Goal: Task Accomplishment & Management: Manage account settings

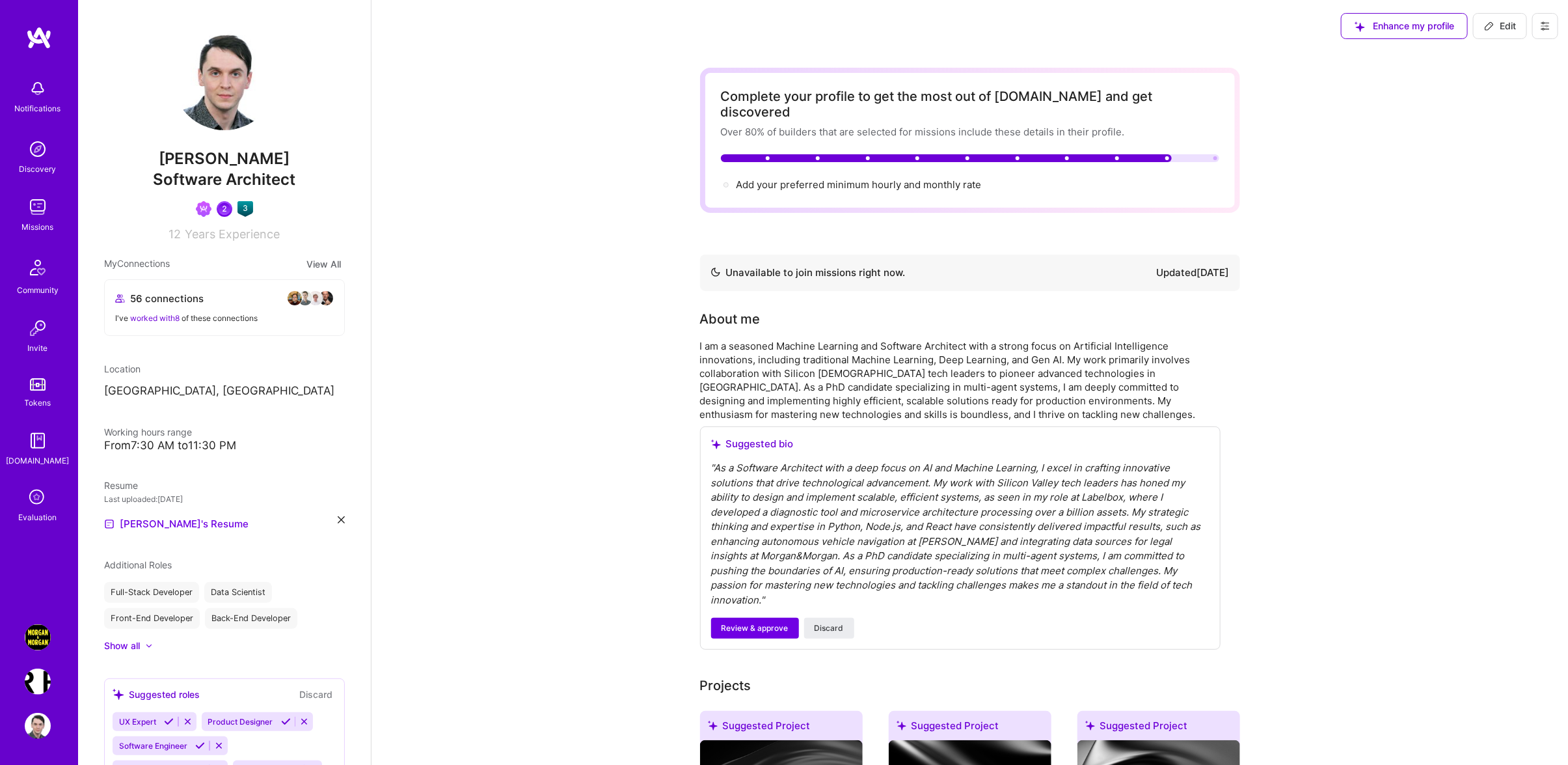
click at [40, 647] on img at bounding box center [37, 636] width 26 height 26
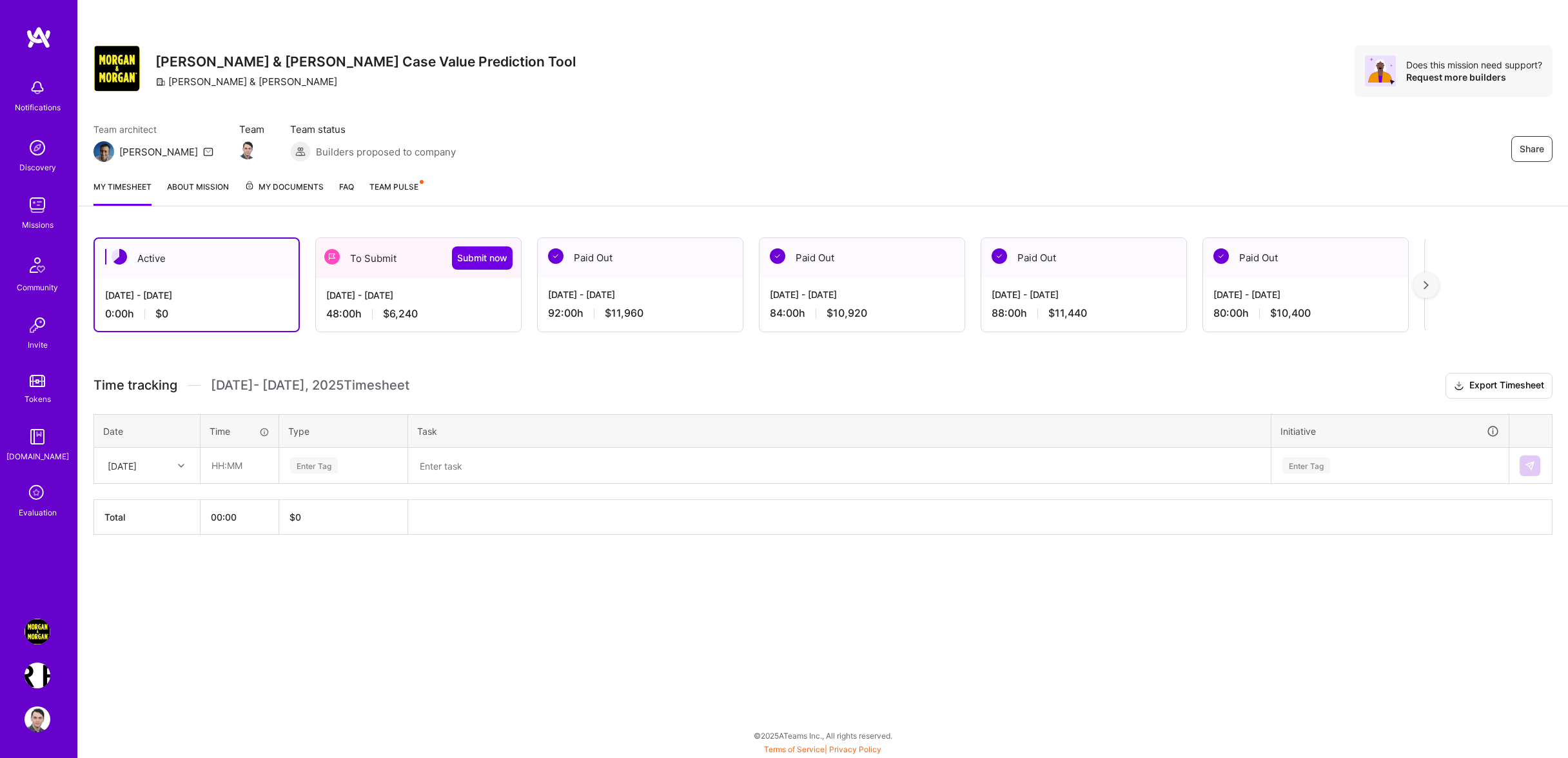
click at [484, 309] on div "48:00 h $6,240" at bounding box center [418, 313] width 185 height 13
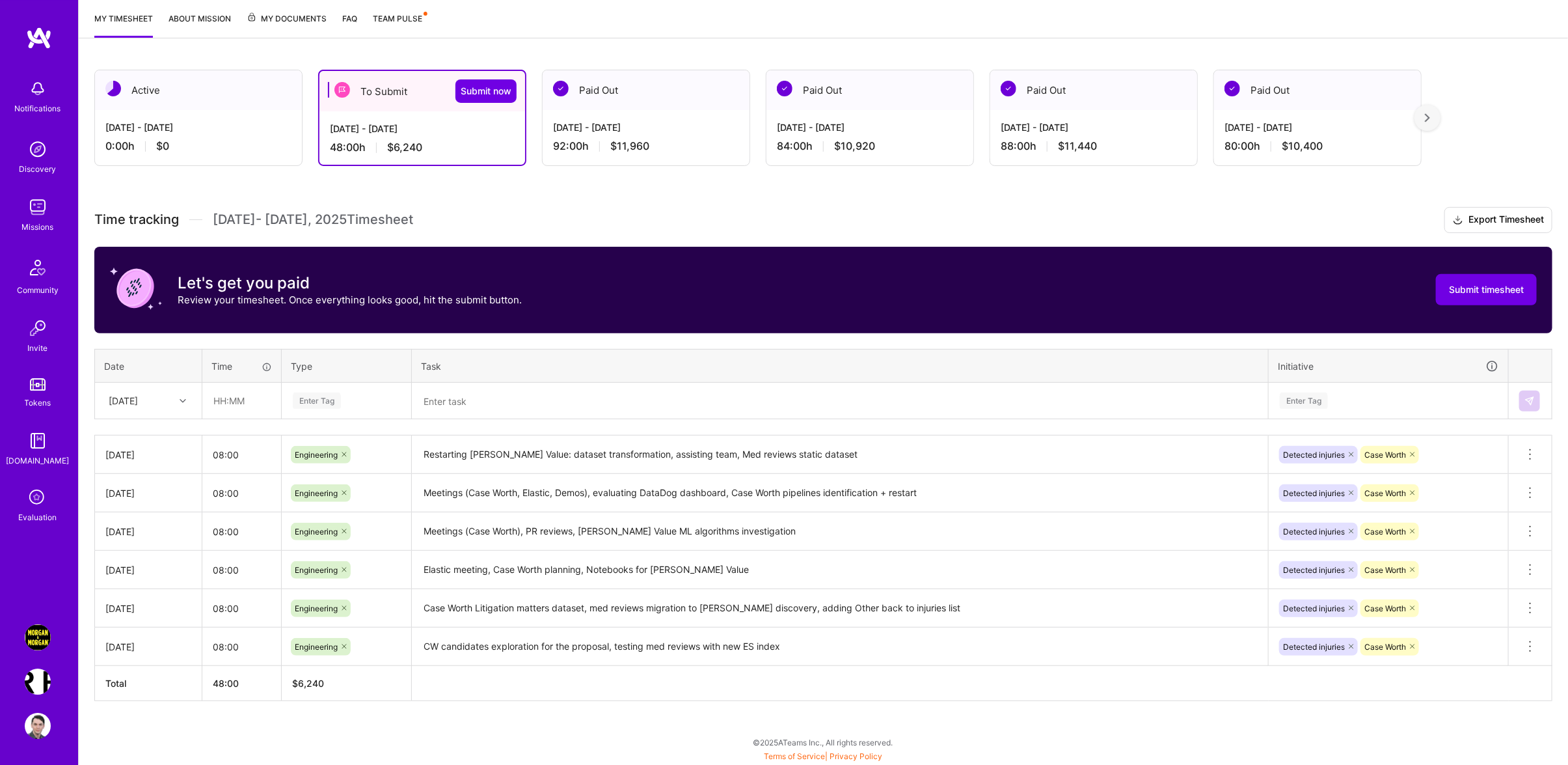
scroll to position [180, 0]
click at [134, 403] on div "[DATE]" at bounding box center [123, 400] width 29 height 13
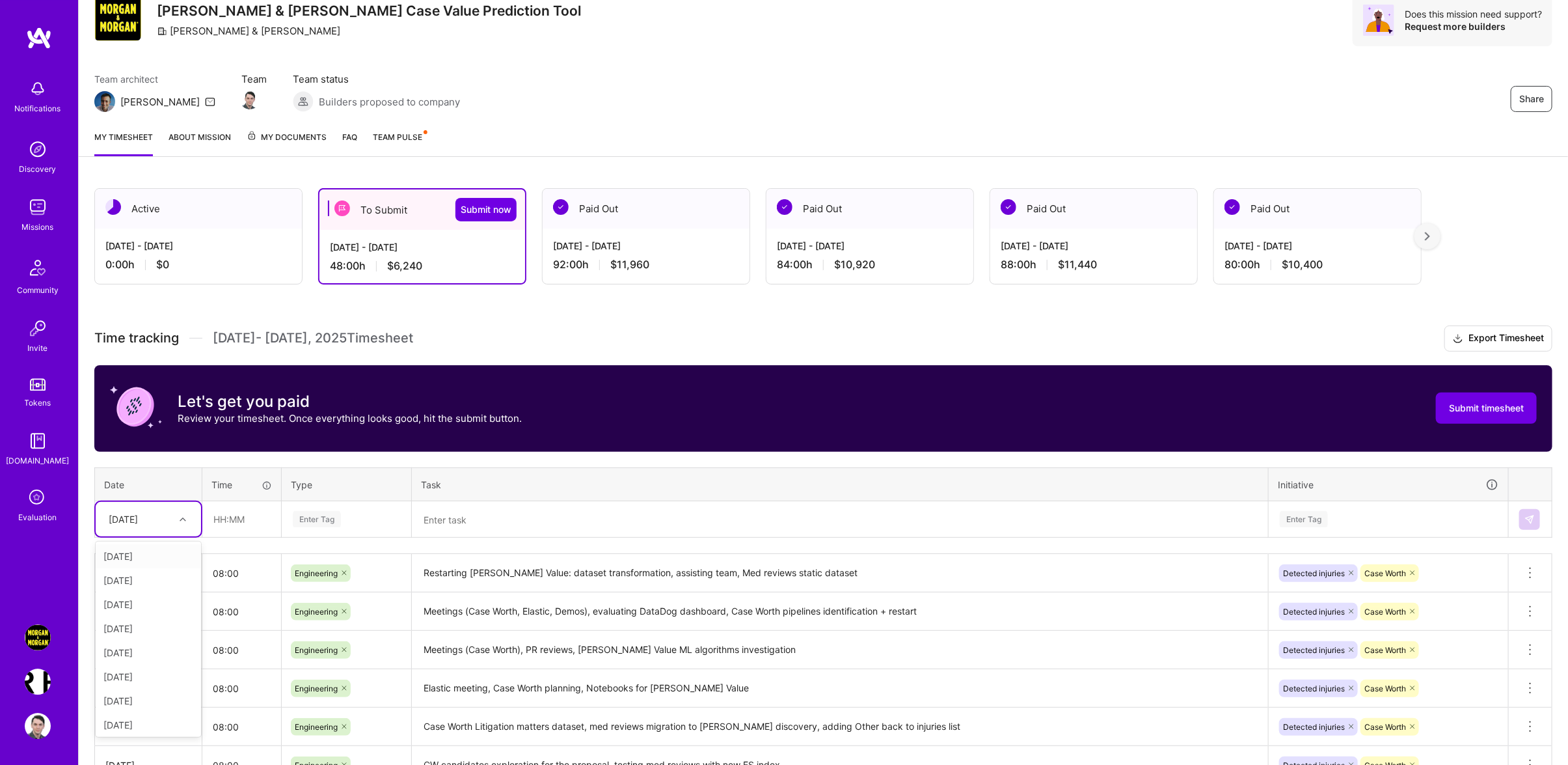
scroll to position [69, 0]
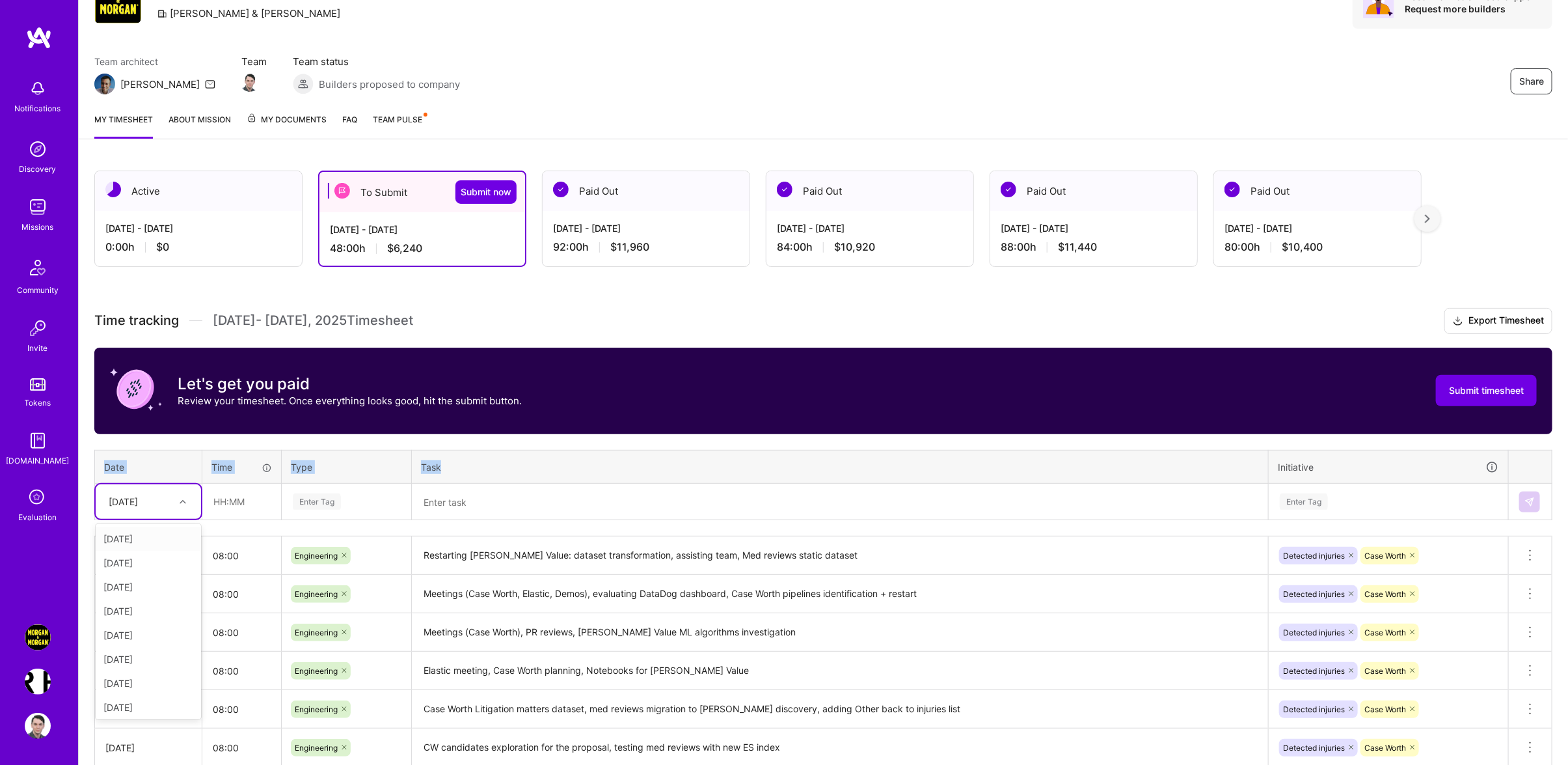
click at [444, 454] on div "Time tracking [DATE] - [DATE] Timesheet Export Timesheet Let's get you paid Rev…" at bounding box center [823, 555] width 1457 height 494
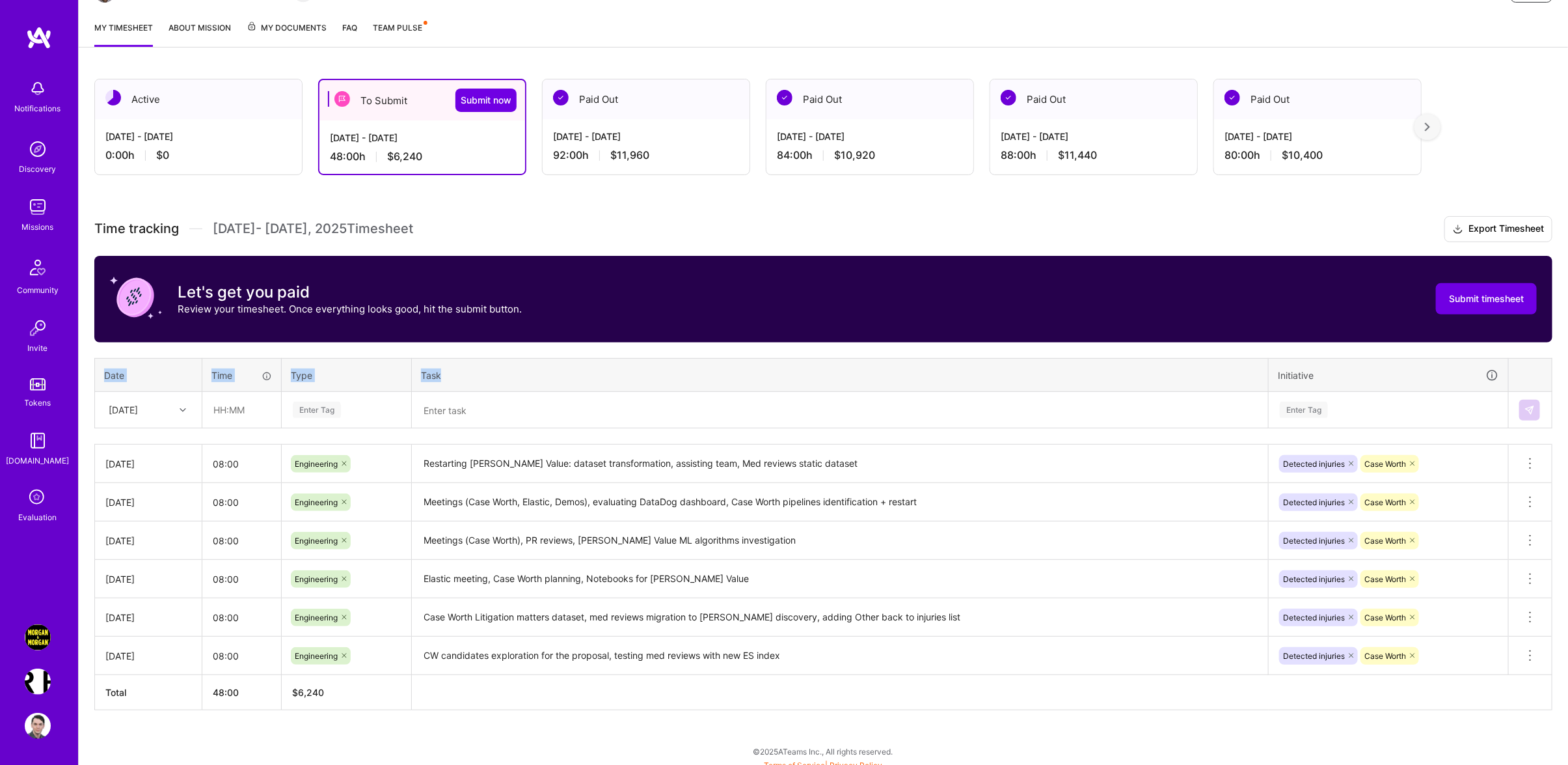
scroll to position [180, 0]
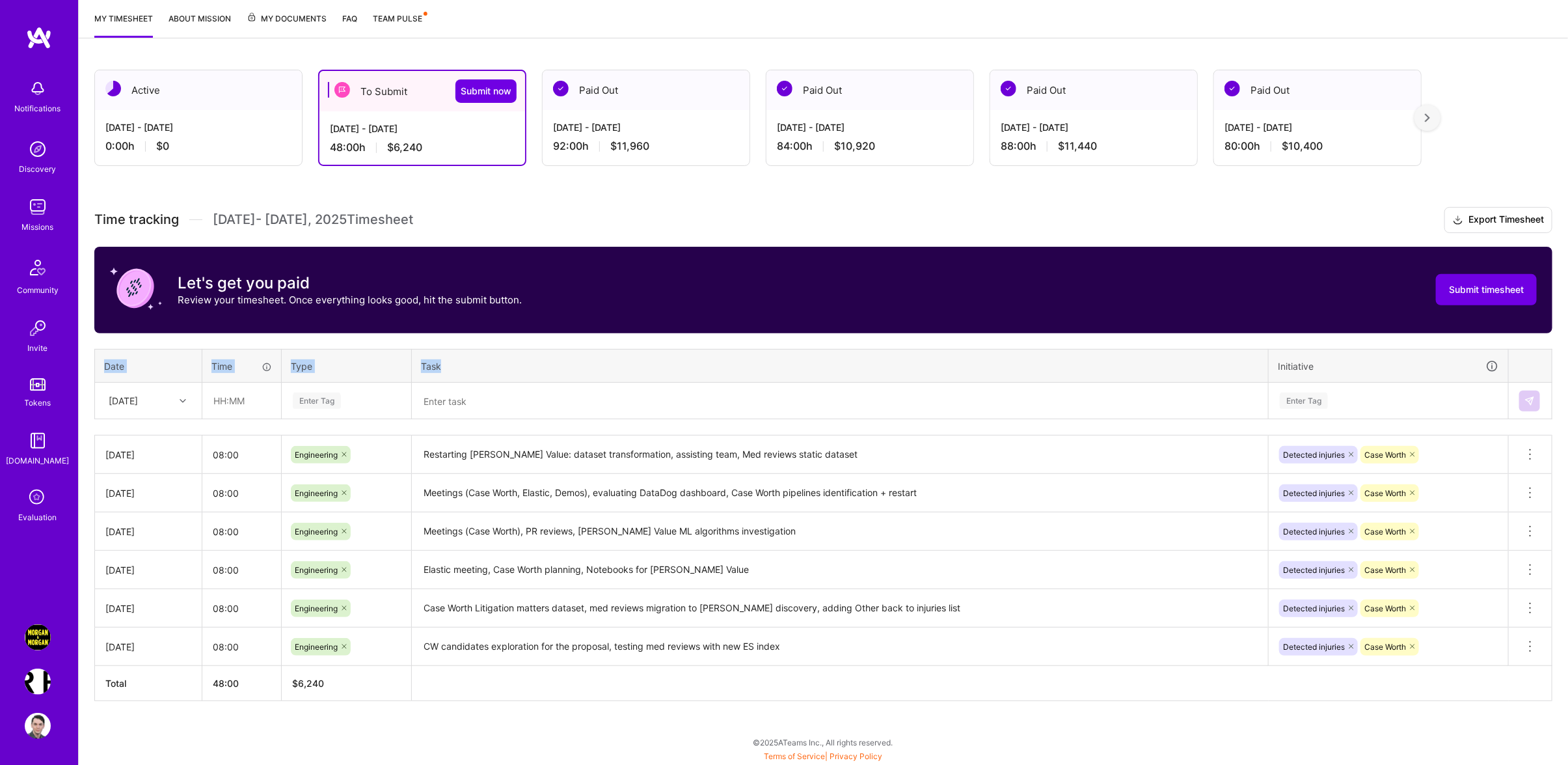
click at [123, 376] on th "Date" at bounding box center [148, 365] width 107 height 34
click at [138, 400] on div "[DATE]" at bounding box center [123, 400] width 29 height 13
click at [132, 606] on div "[DATE]" at bounding box center [148, 604] width 105 height 24
click at [251, 409] on input "text" at bounding box center [241, 400] width 78 height 34
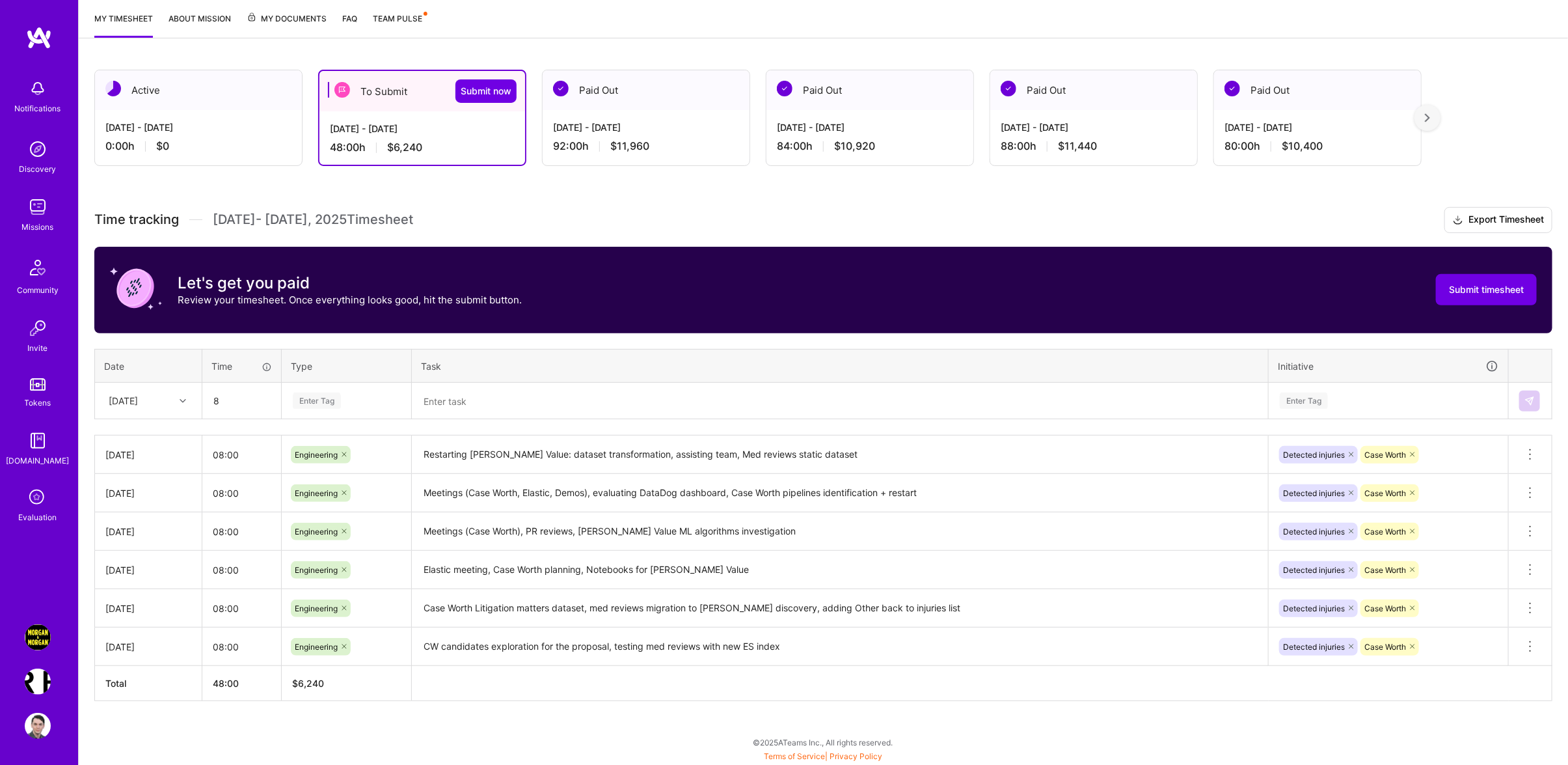
type input "08:00"
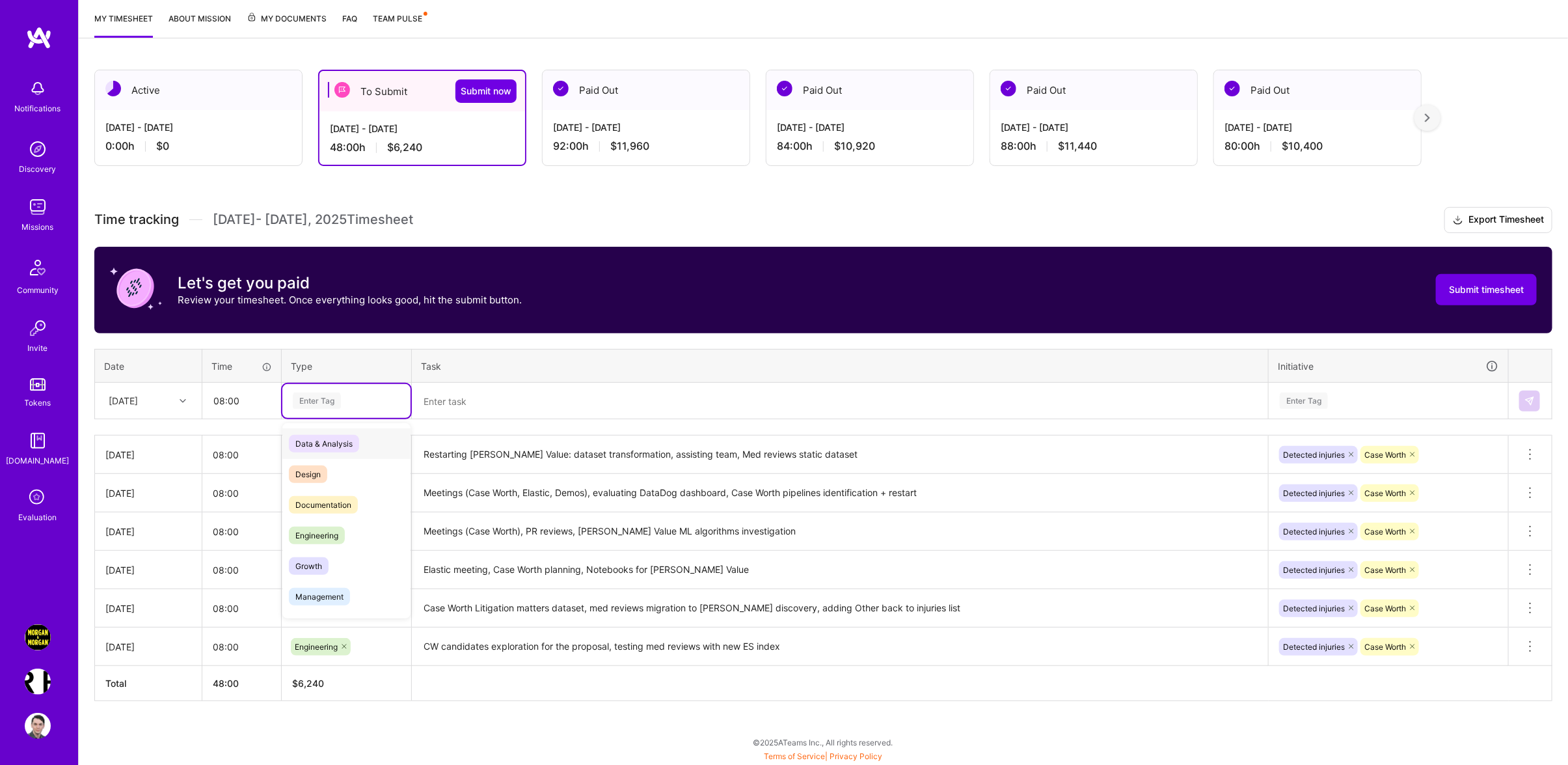
click at [340, 395] on div "Enter Tag" at bounding box center [346, 400] width 110 height 16
click at [348, 543] on div "Engineering" at bounding box center [345, 535] width 128 height 30
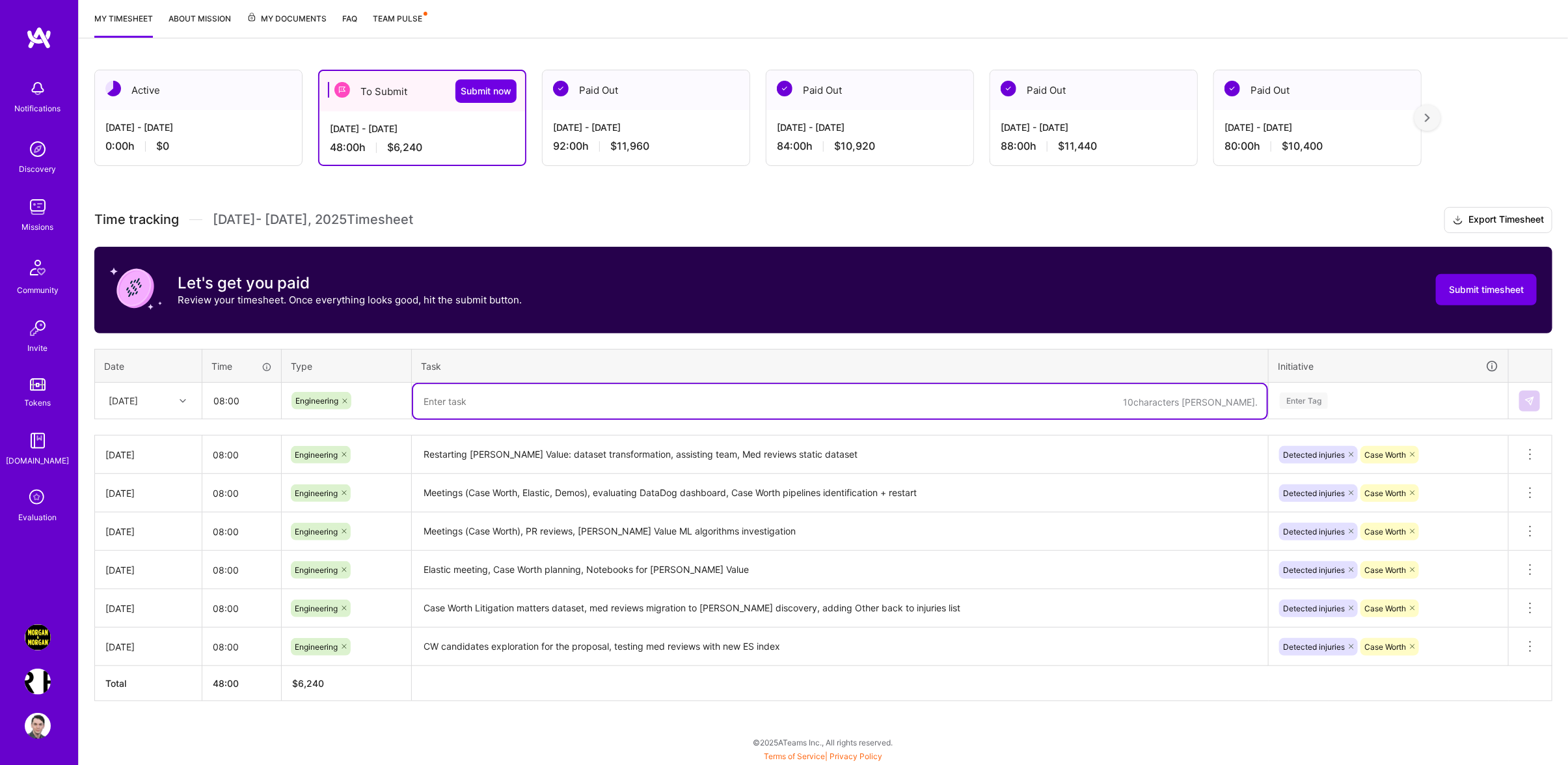
click at [450, 395] on textarea at bounding box center [839, 401] width 854 height 34
type textarea "Inferencing MV for test dataset, finish up spinning up xgboost and random forest"
click at [1332, 402] on div "Enter Tag" at bounding box center [1388, 400] width 220 height 16
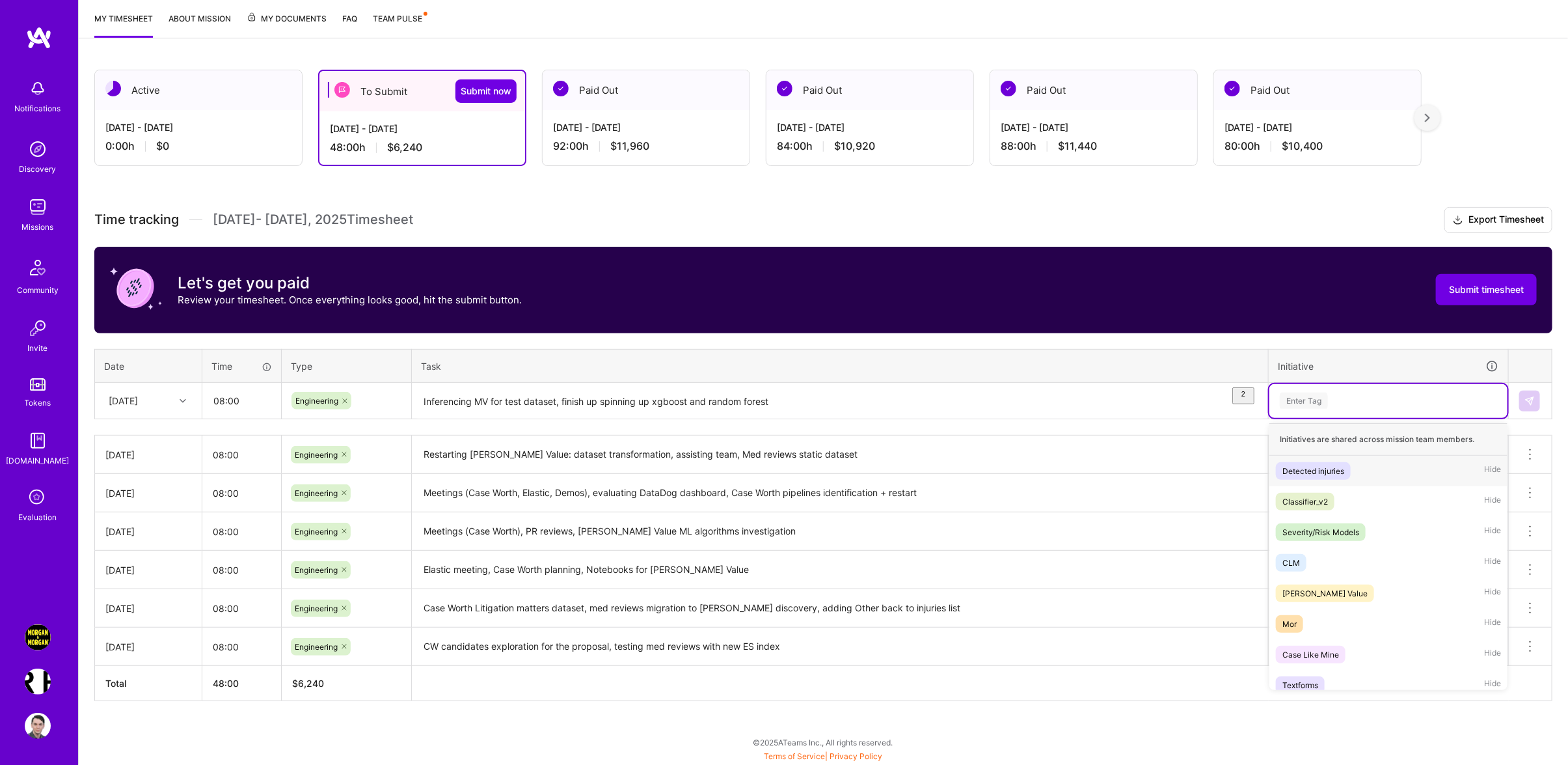
click at [1349, 477] on span "Detected injuries" at bounding box center [1313, 471] width 75 height 18
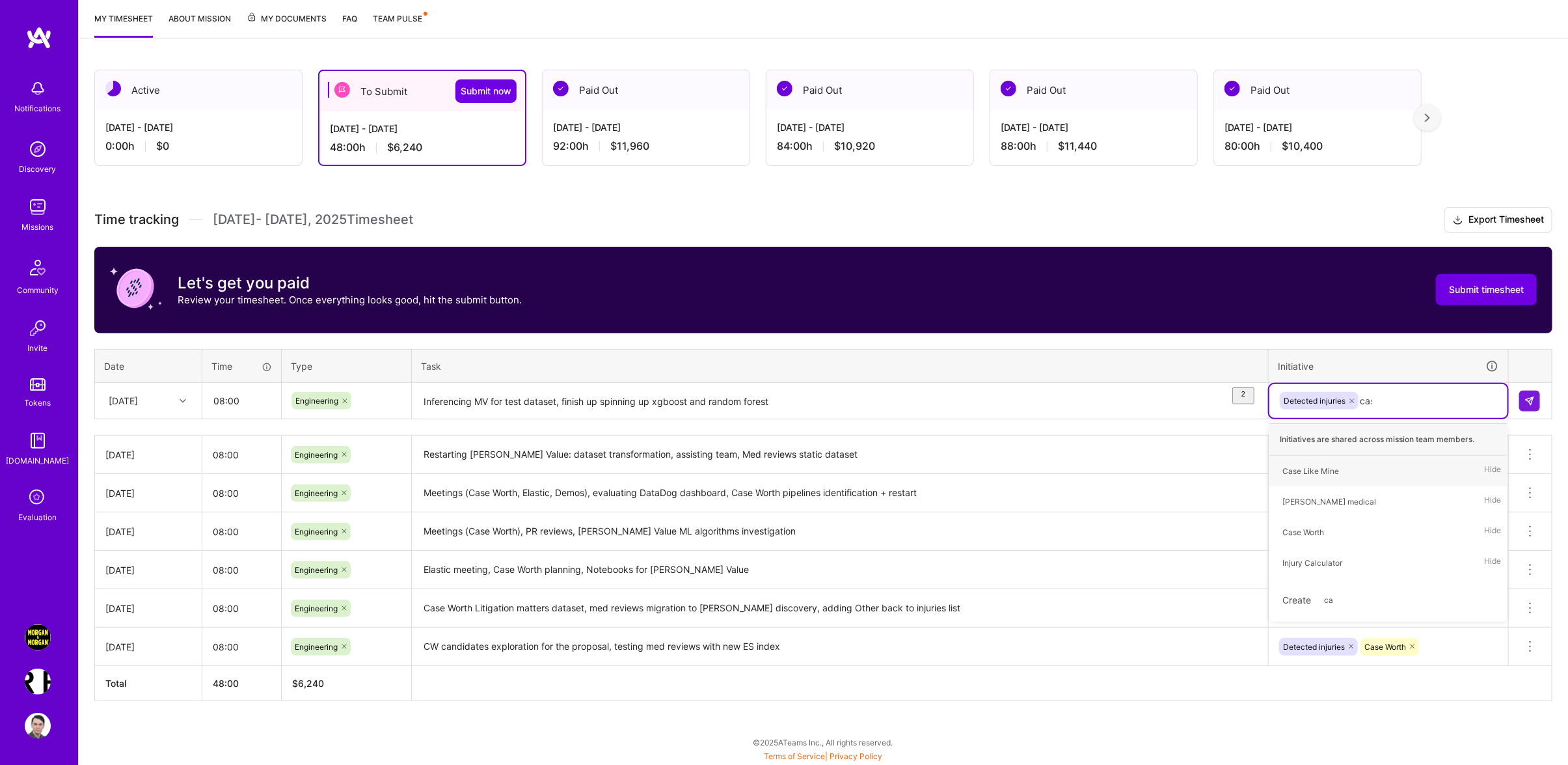
type input "case"
click at [1340, 495] on div "Case Worth Hide" at bounding box center [1388, 501] width 238 height 30
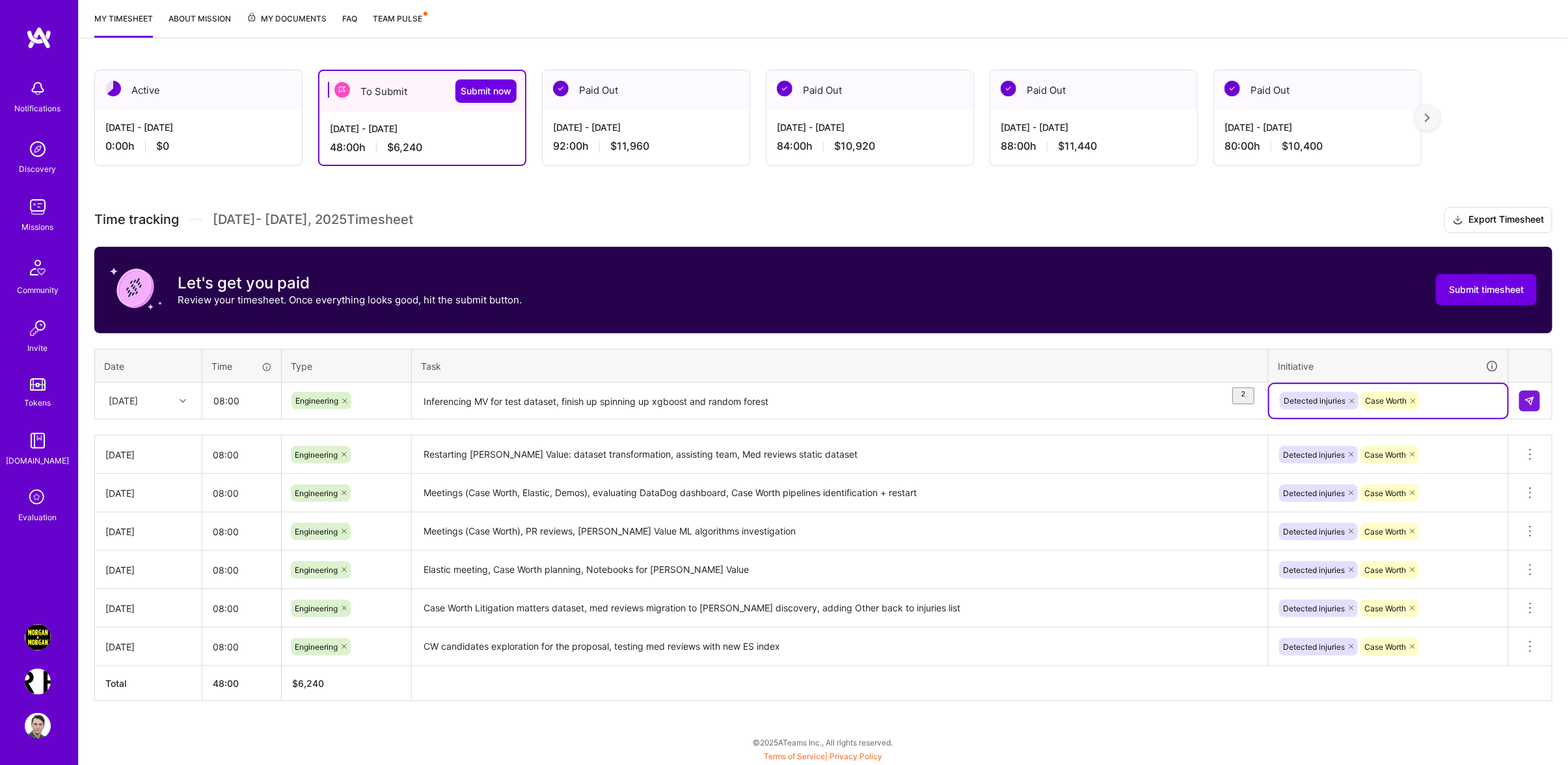
click at [1350, 403] on icon at bounding box center [1351, 400] width 8 height 8
click at [1530, 400] on img at bounding box center [1529, 400] width 10 height 10
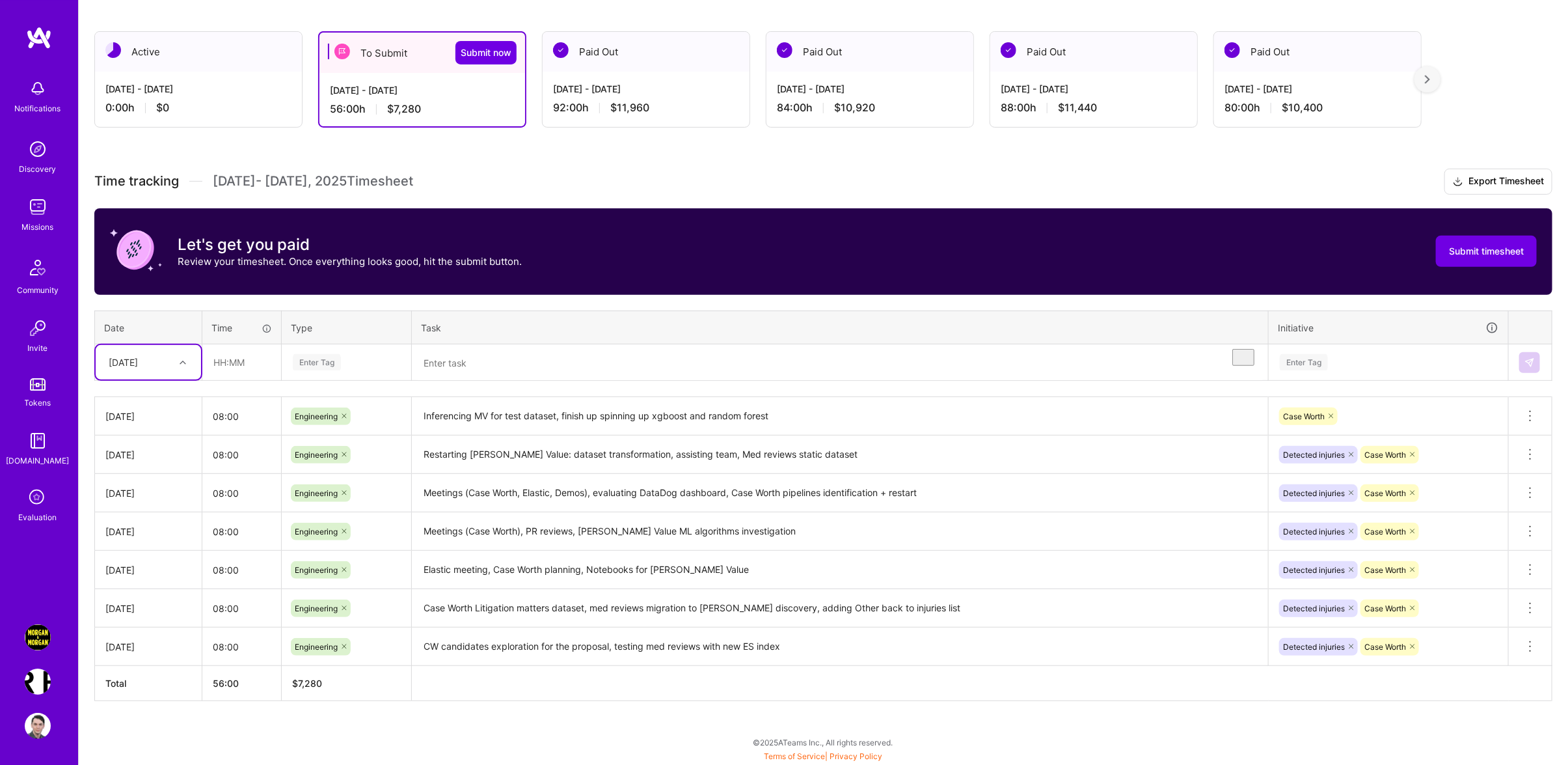
scroll to position [218, 0]
click at [170, 355] on div "[DATE]" at bounding box center [138, 362] width 72 height 22
click at [149, 572] on div "[DATE]" at bounding box center [148, 565] width 105 height 24
click at [250, 363] on input "text" at bounding box center [241, 362] width 78 height 34
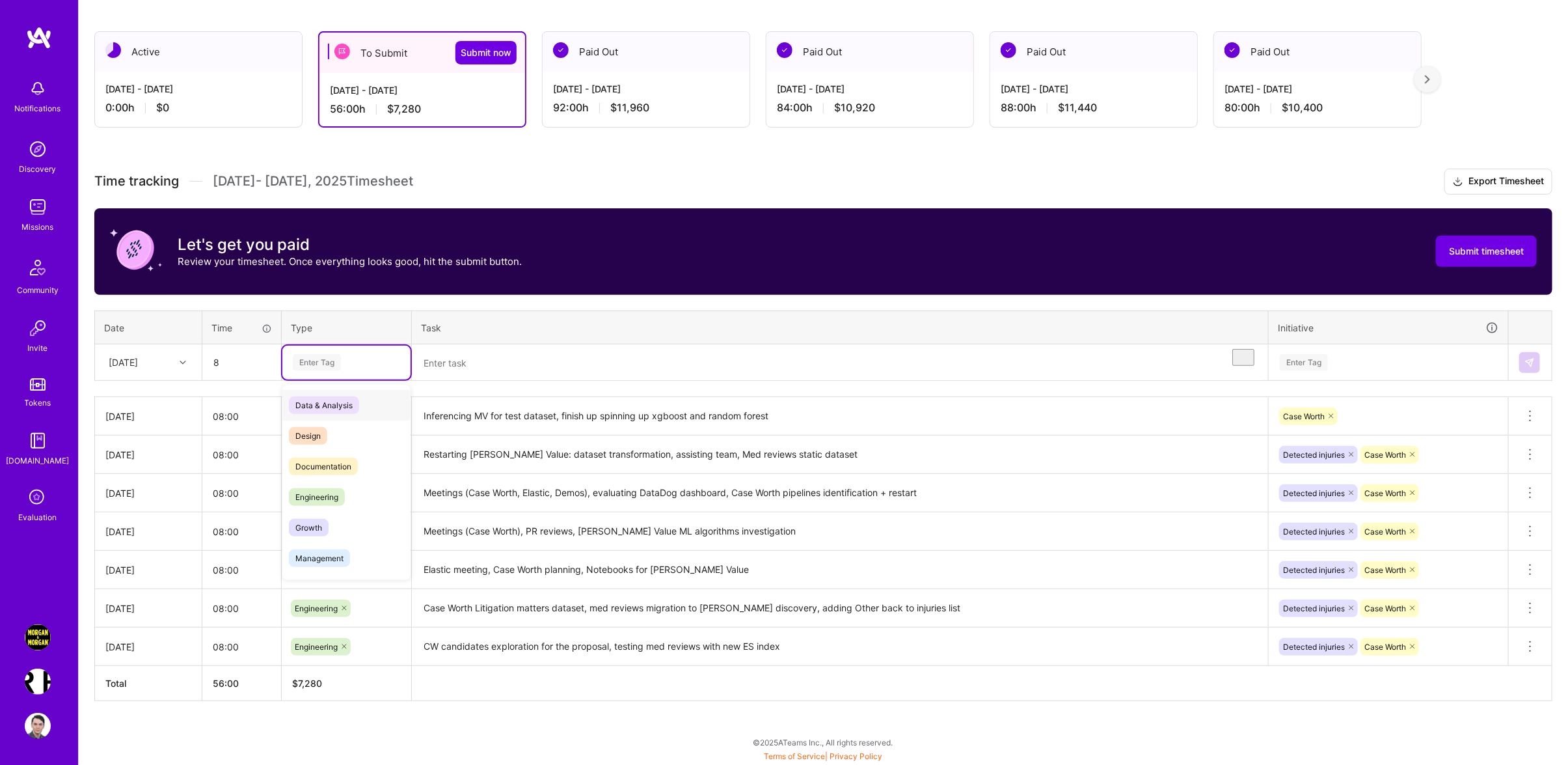
type input "08:00"
click at [344, 361] on div "Enter Tag" at bounding box center [346, 362] width 110 height 16
click at [365, 508] on div "Engineering" at bounding box center [345, 497] width 128 height 30
click at [475, 363] on textarea "To enrich screen reader interactions, please activate Accessibility in Grammarl…" at bounding box center [839, 363] width 854 height 34
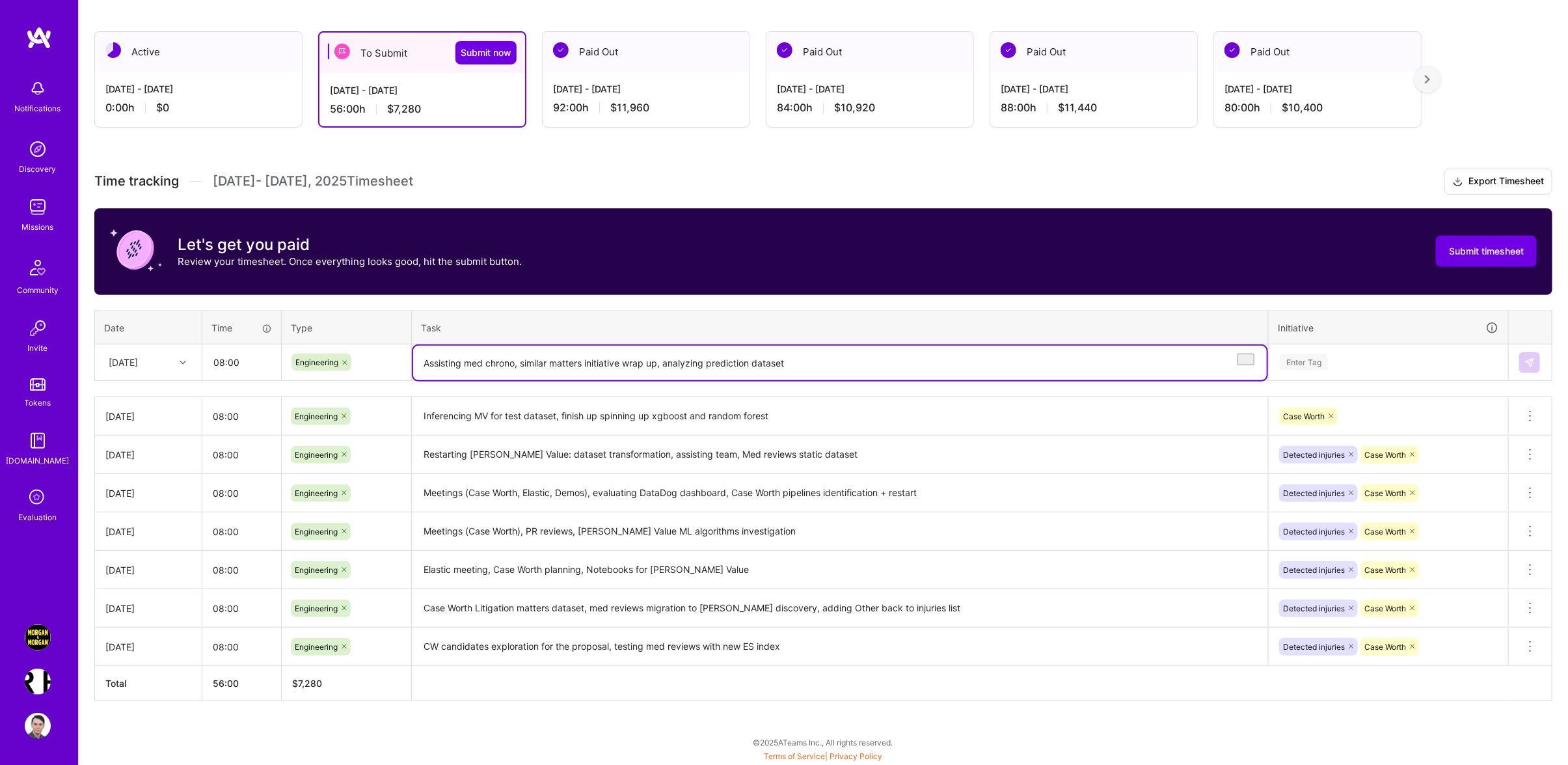
type textarea "Assisting med chrono, similar matters initiative wrap up, analyzing prediction …"
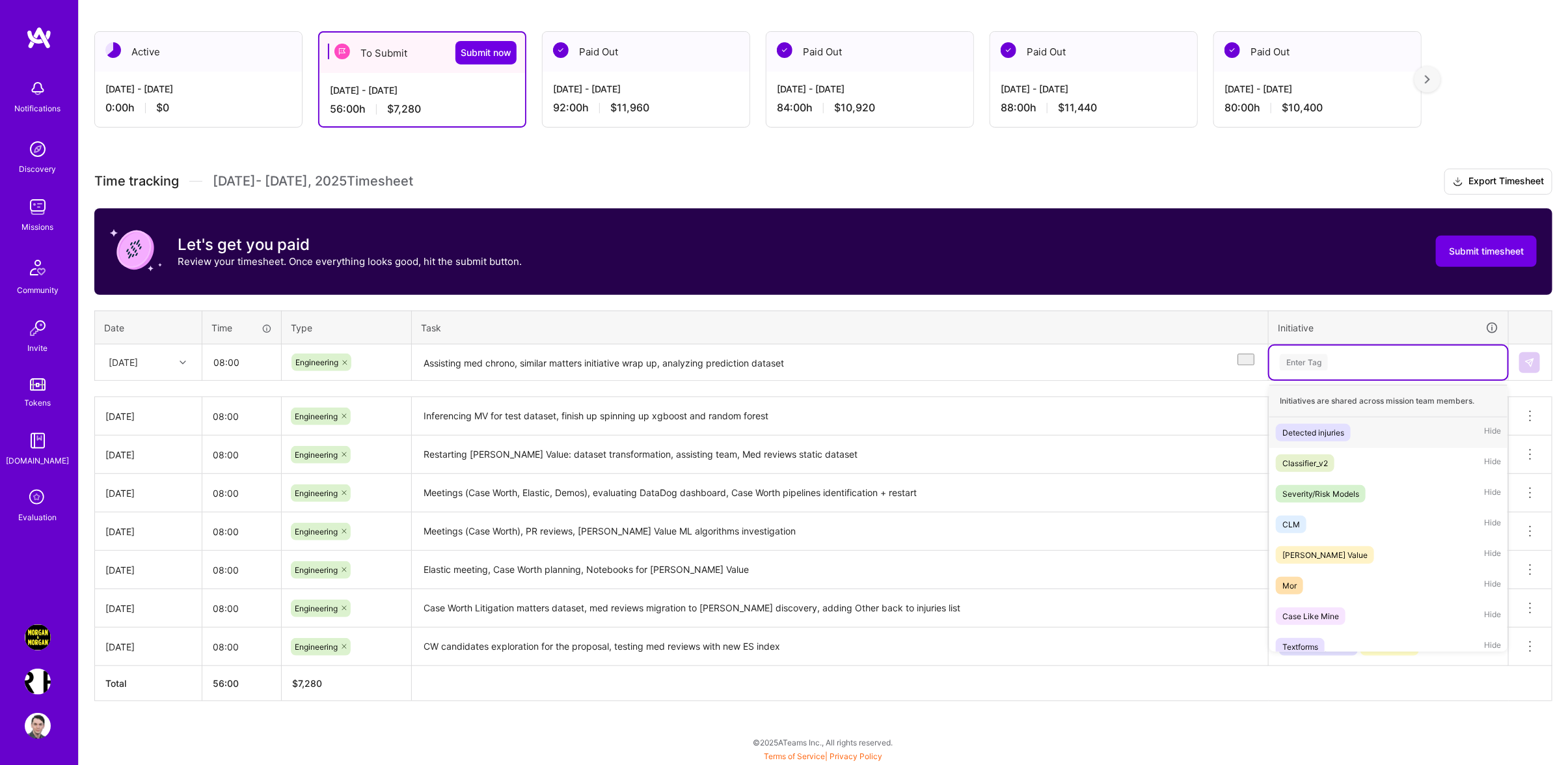
click at [1330, 365] on div "Enter Tag" at bounding box center [1388, 362] width 220 height 16
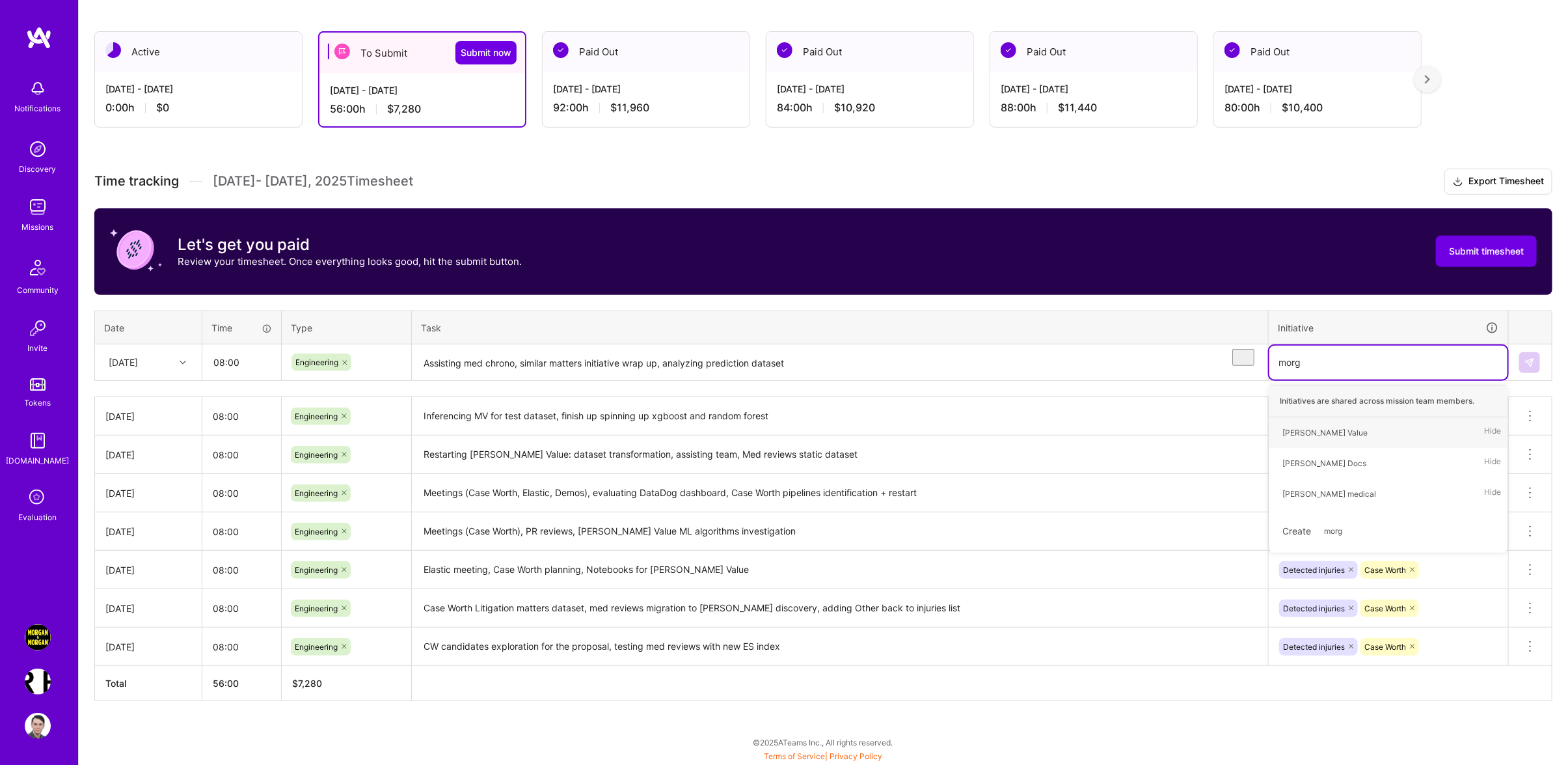
type input "[PERSON_NAME]"
click at [1320, 492] on div "[PERSON_NAME] medical" at bounding box center [1329, 493] width 94 height 13
type input "case"
click at [1338, 464] on div "Case Worth Hide" at bounding box center [1388, 463] width 238 height 30
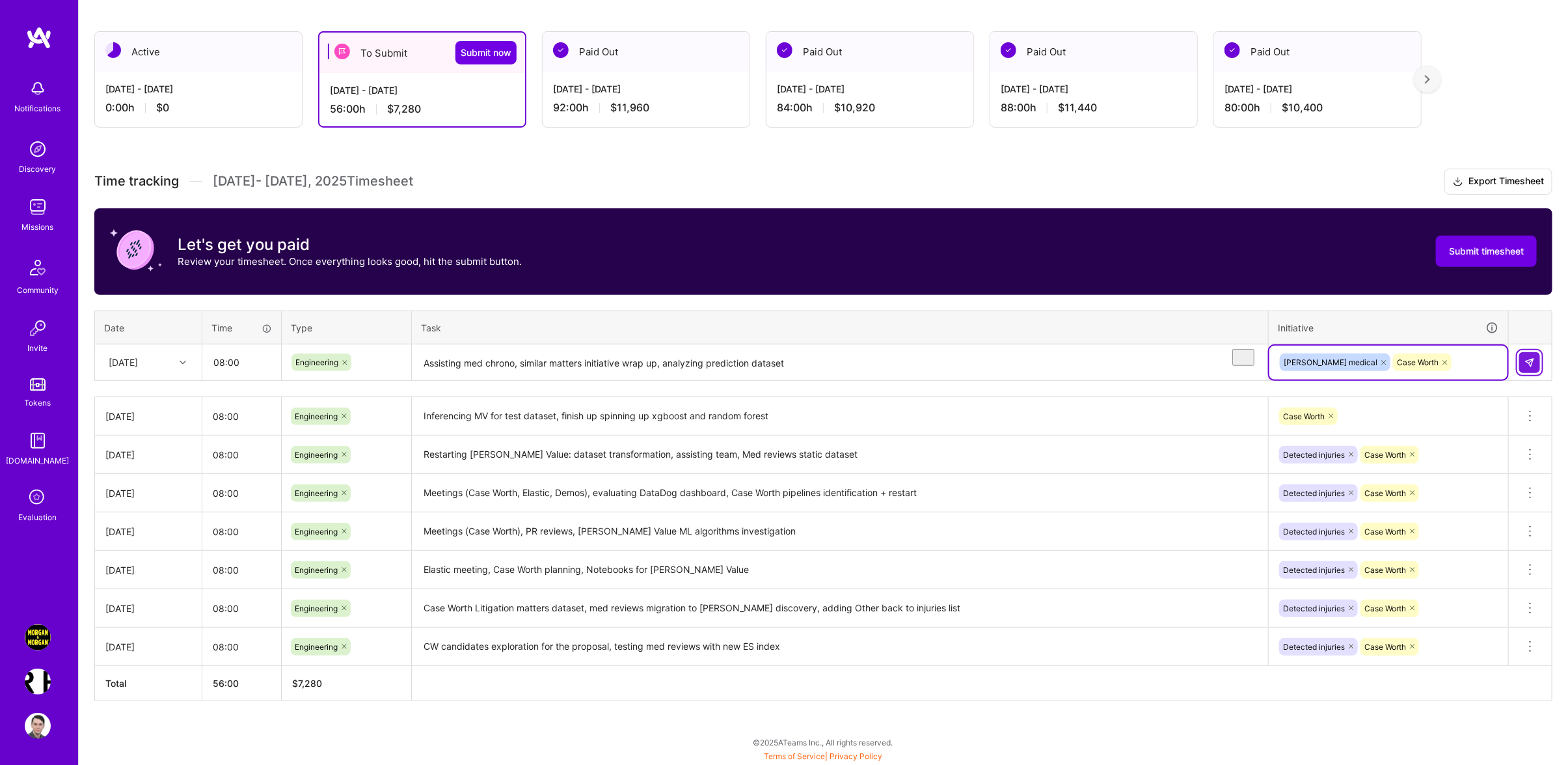
click at [1532, 364] on img at bounding box center [1529, 362] width 10 height 10
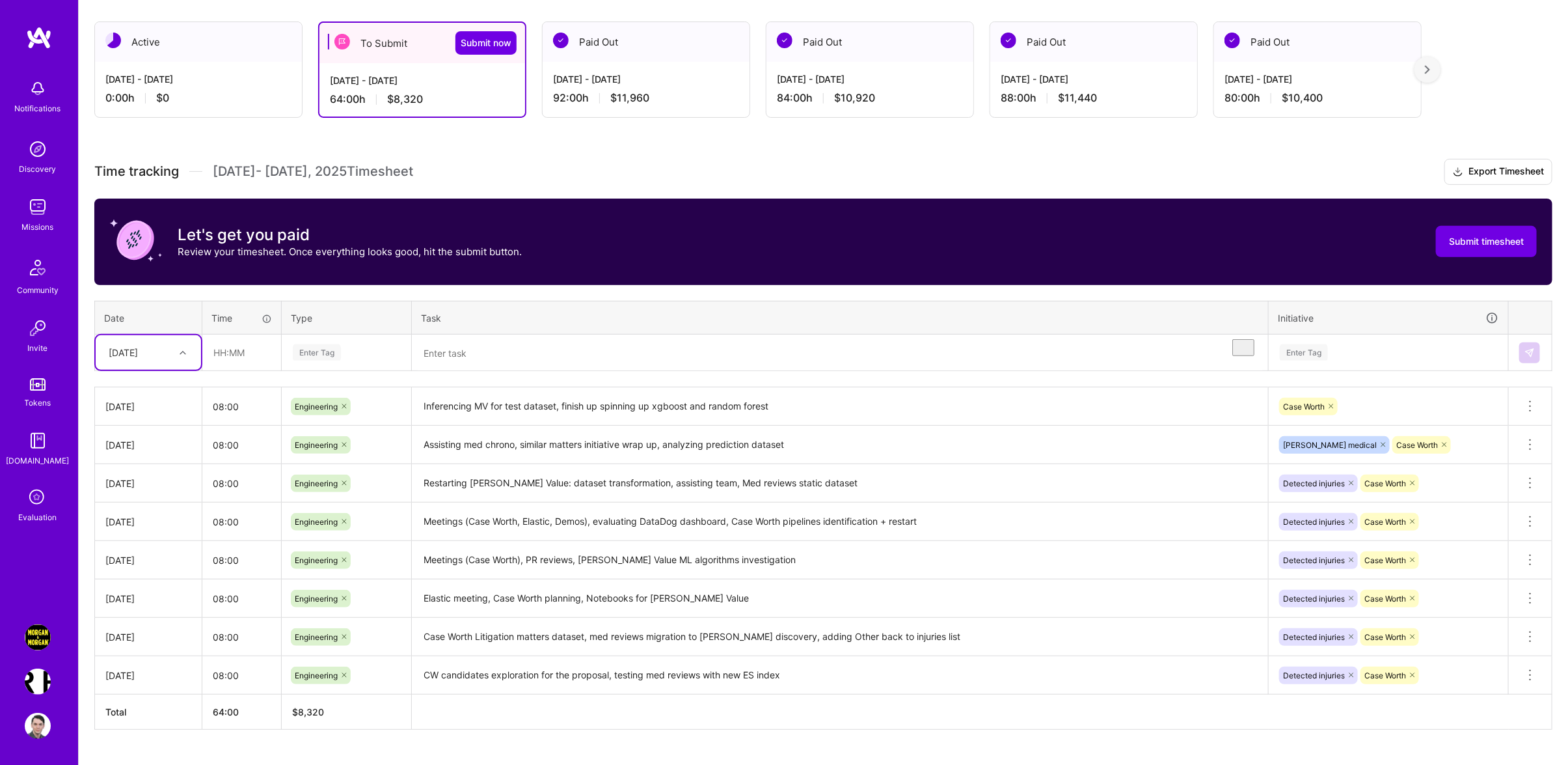
click at [177, 358] on div at bounding box center [184, 353] width 20 height 17
click at [143, 544] on div "[DATE]" at bounding box center [148, 531] width 105 height 24
click at [234, 369] on input "text" at bounding box center [241, 352] width 78 height 34
type input "08:00"
click at [351, 361] on div "Enter Tag" at bounding box center [346, 352] width 110 height 16
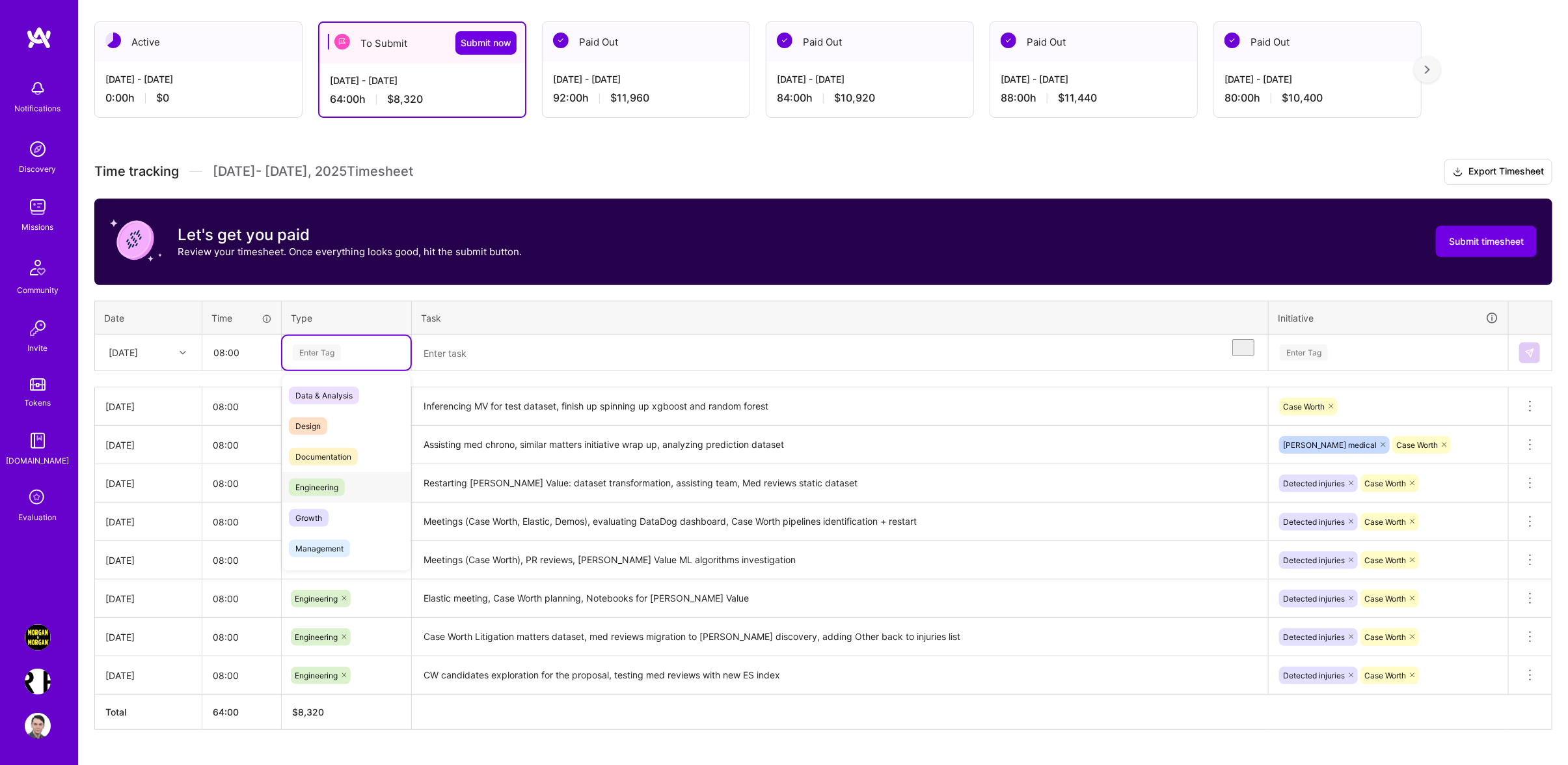
click at [358, 502] on div "Engineering" at bounding box center [345, 487] width 128 height 30
click at [521, 370] on textarea "To enrich screen reader interactions, please activate Accessibility in Grammarl…" at bounding box center [839, 353] width 854 height 34
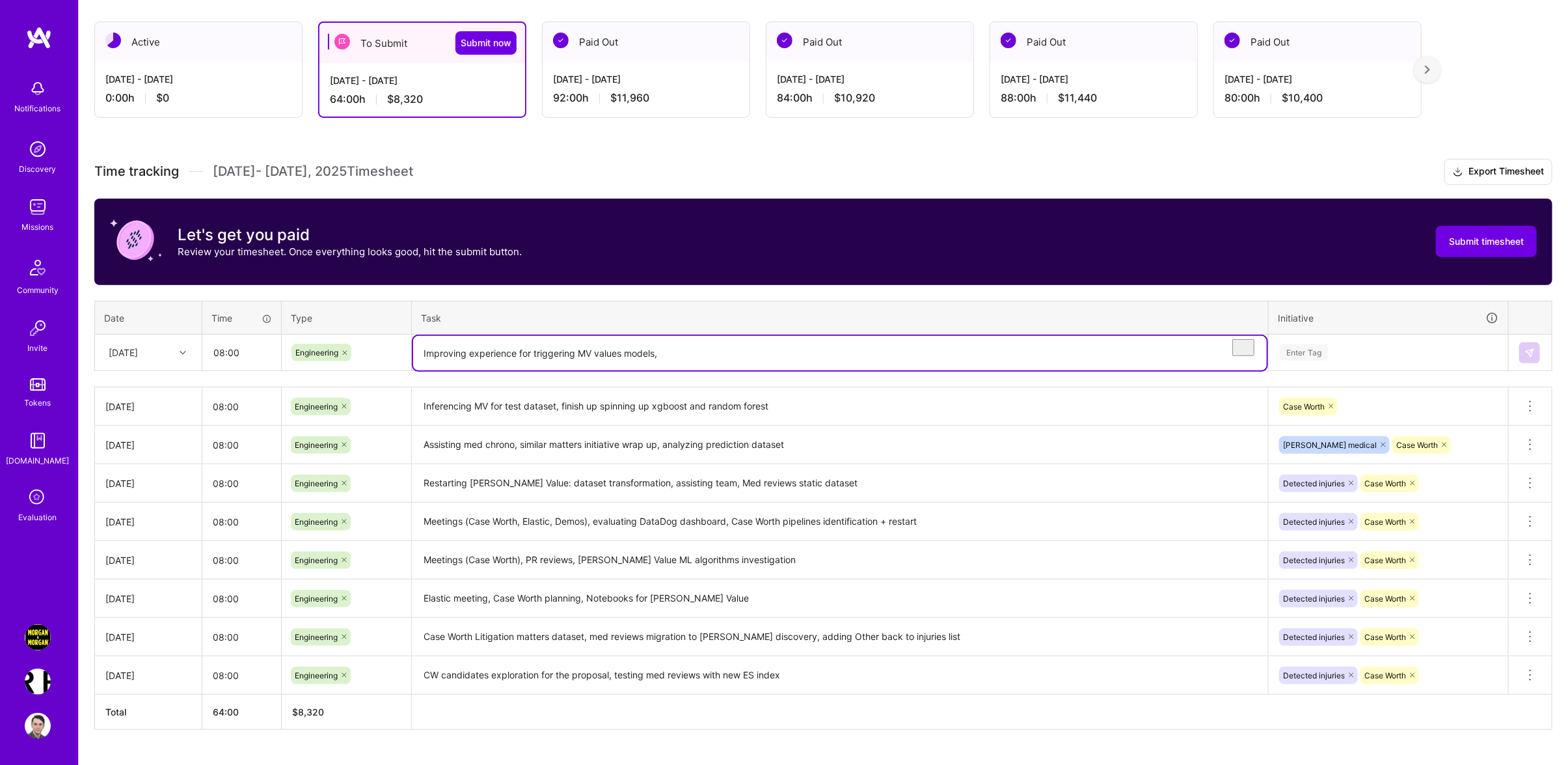
click at [608, 360] on textarea "Improving experience for triggering MV values models," at bounding box center [839, 353] width 854 height 34
click at [685, 365] on textarea "Improving experience for triggering MV models," at bounding box center [839, 353] width 854 height 34
type textarea "Improving experience for triggering MV models, finding similar matters given in…"
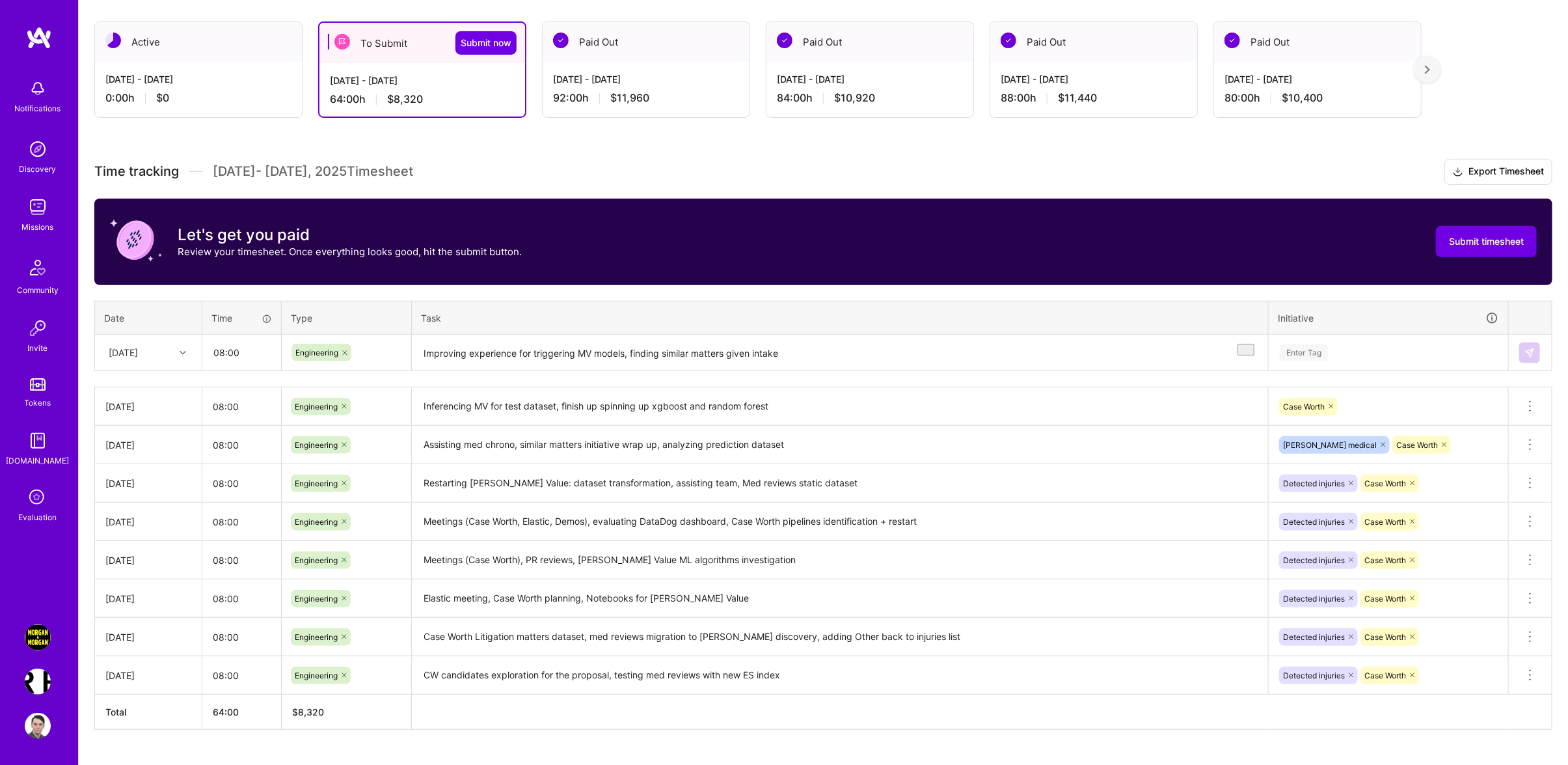
drag, startPoint x: 1372, startPoint y: 386, endPoint x: 1353, endPoint y: 371, distance: 24.2
click at [1368, 385] on div "Time tracking [DATE] - [DATE] Timesheet Export Timesheet Let's get you paid Rev…" at bounding box center [823, 444] width 1457 height 571
click at [1348, 361] on div "Enter Tag" at bounding box center [1388, 352] width 220 height 16
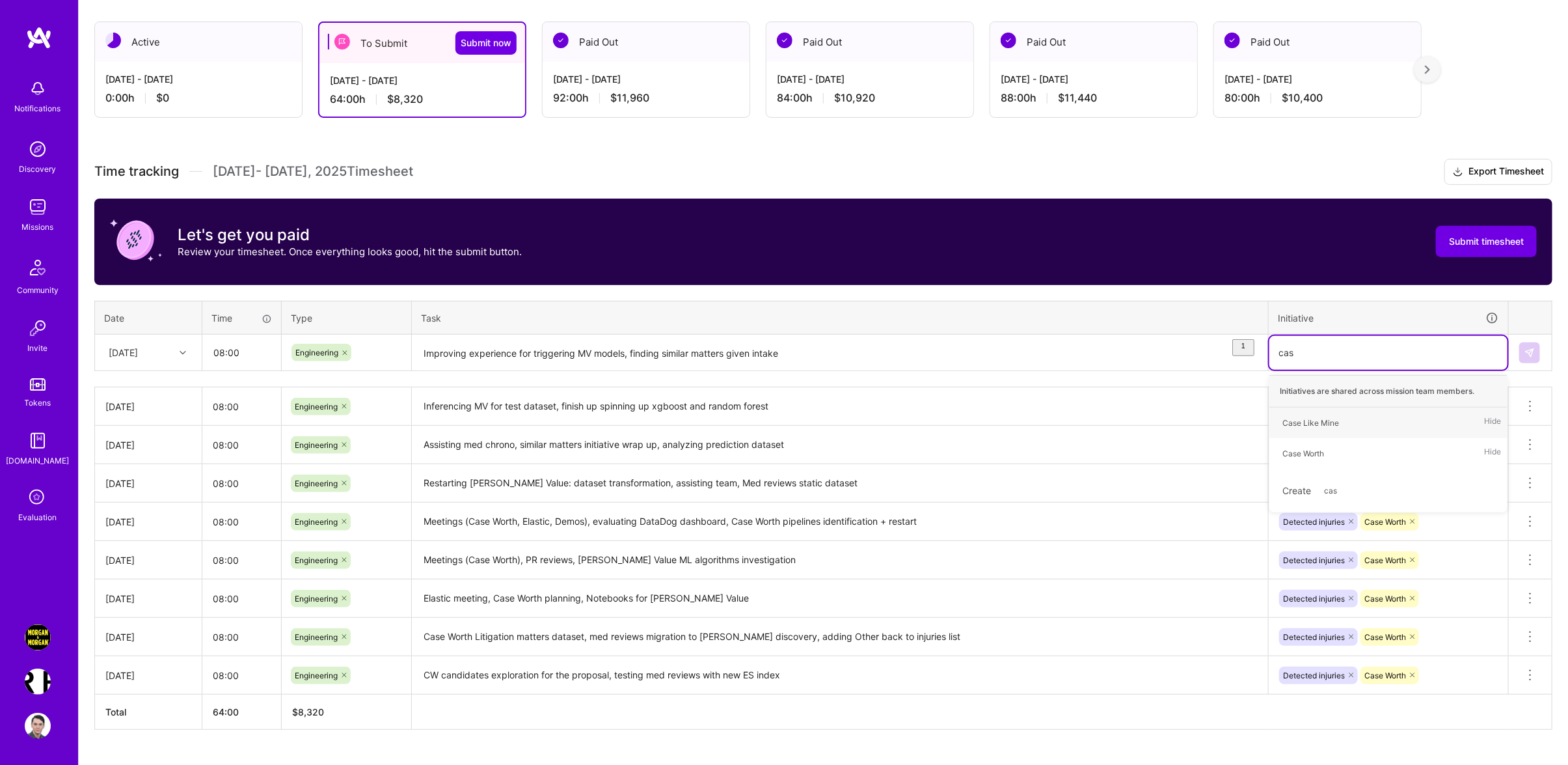
type input "case"
click at [1354, 460] on div "Case Worth Hide" at bounding box center [1388, 454] width 238 height 30
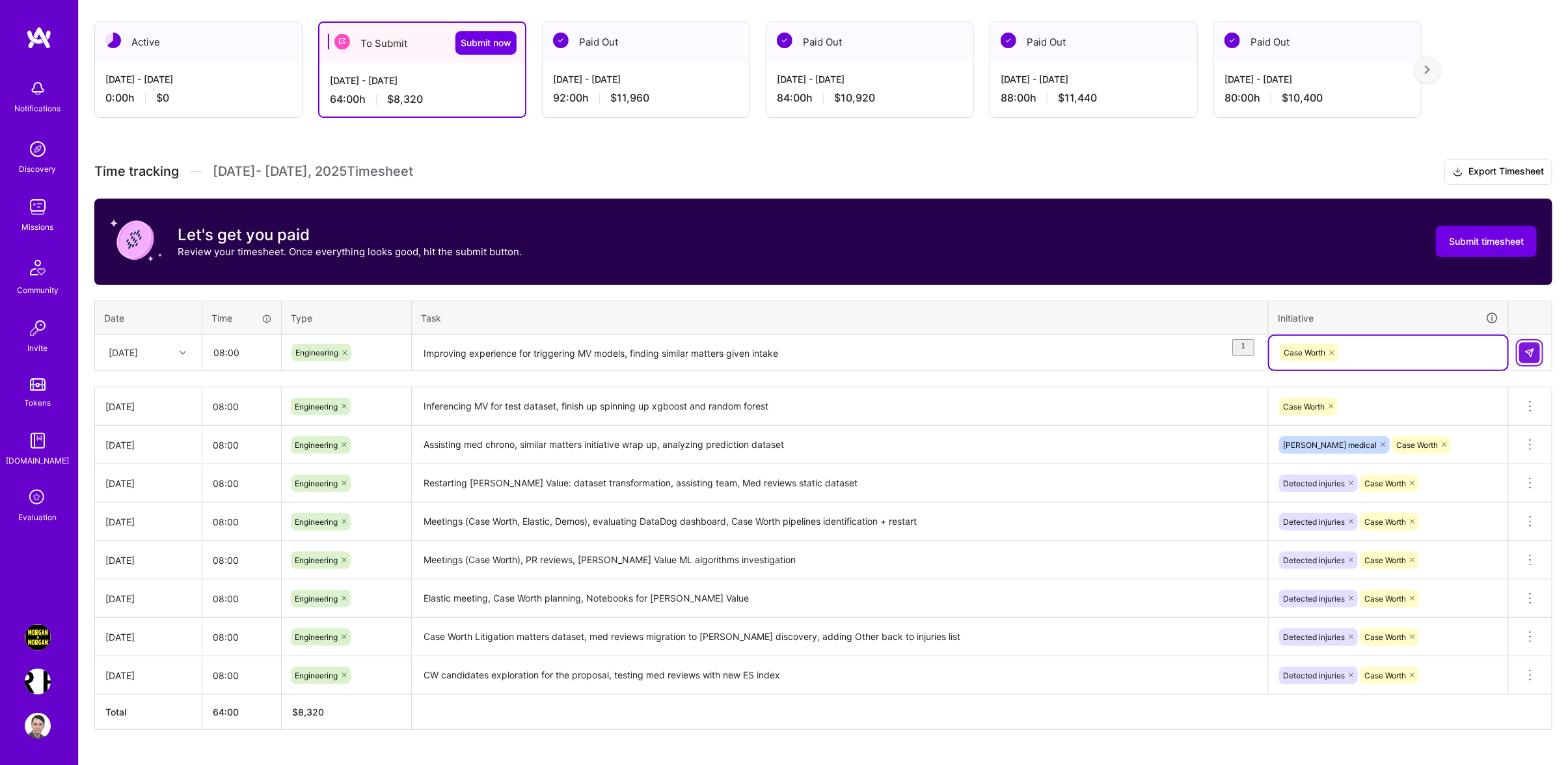
click at [1537, 364] on button at bounding box center [1529, 353] width 21 height 21
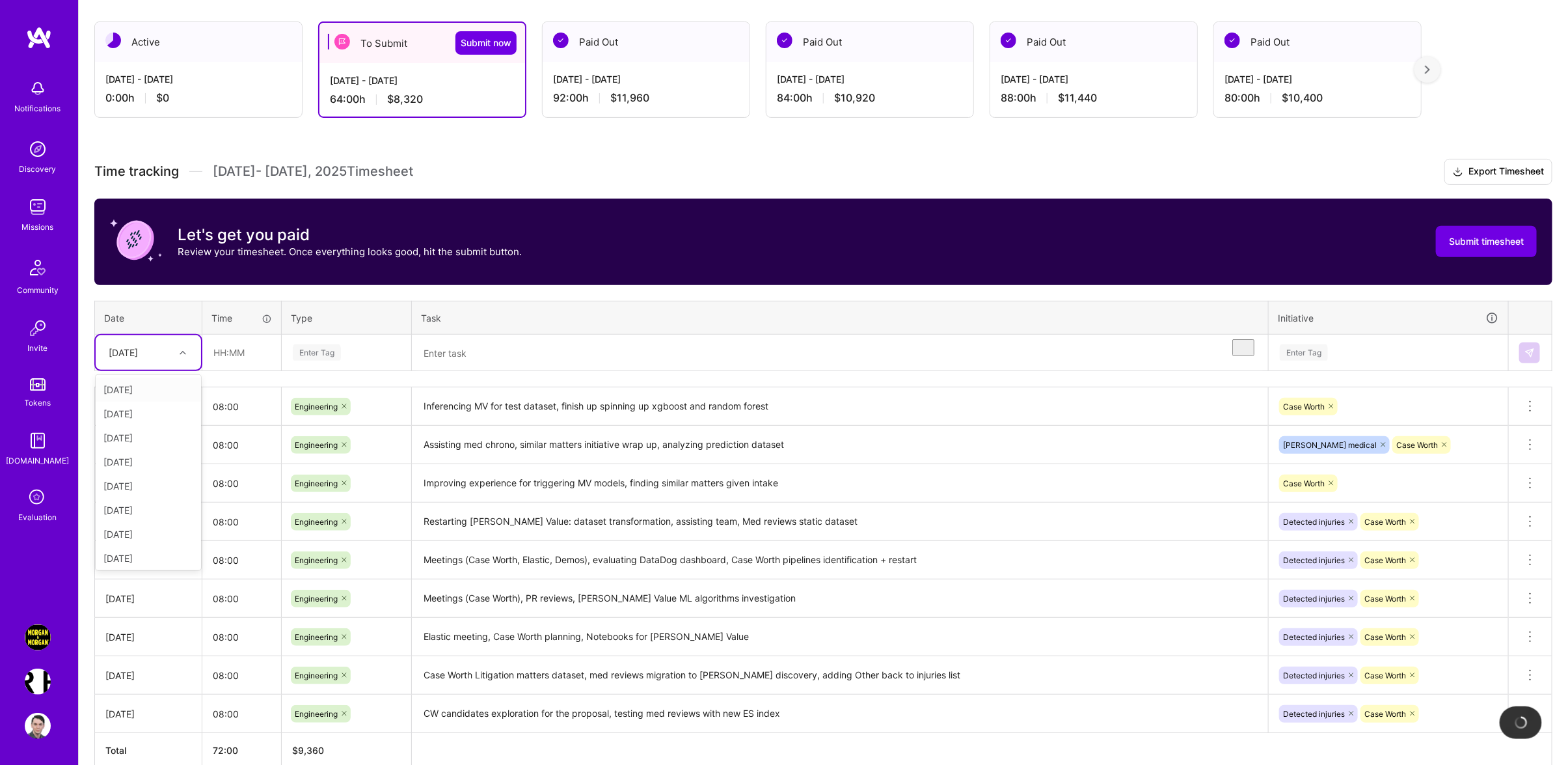
click at [169, 364] on div "[DATE]" at bounding box center [138, 352] width 72 height 22
click at [145, 520] on div "[DATE]" at bounding box center [148, 507] width 105 height 24
click at [244, 369] on input "text" at bounding box center [241, 352] width 78 height 34
type input "08:00"
click at [367, 361] on div "Enter Tag" at bounding box center [346, 352] width 110 height 16
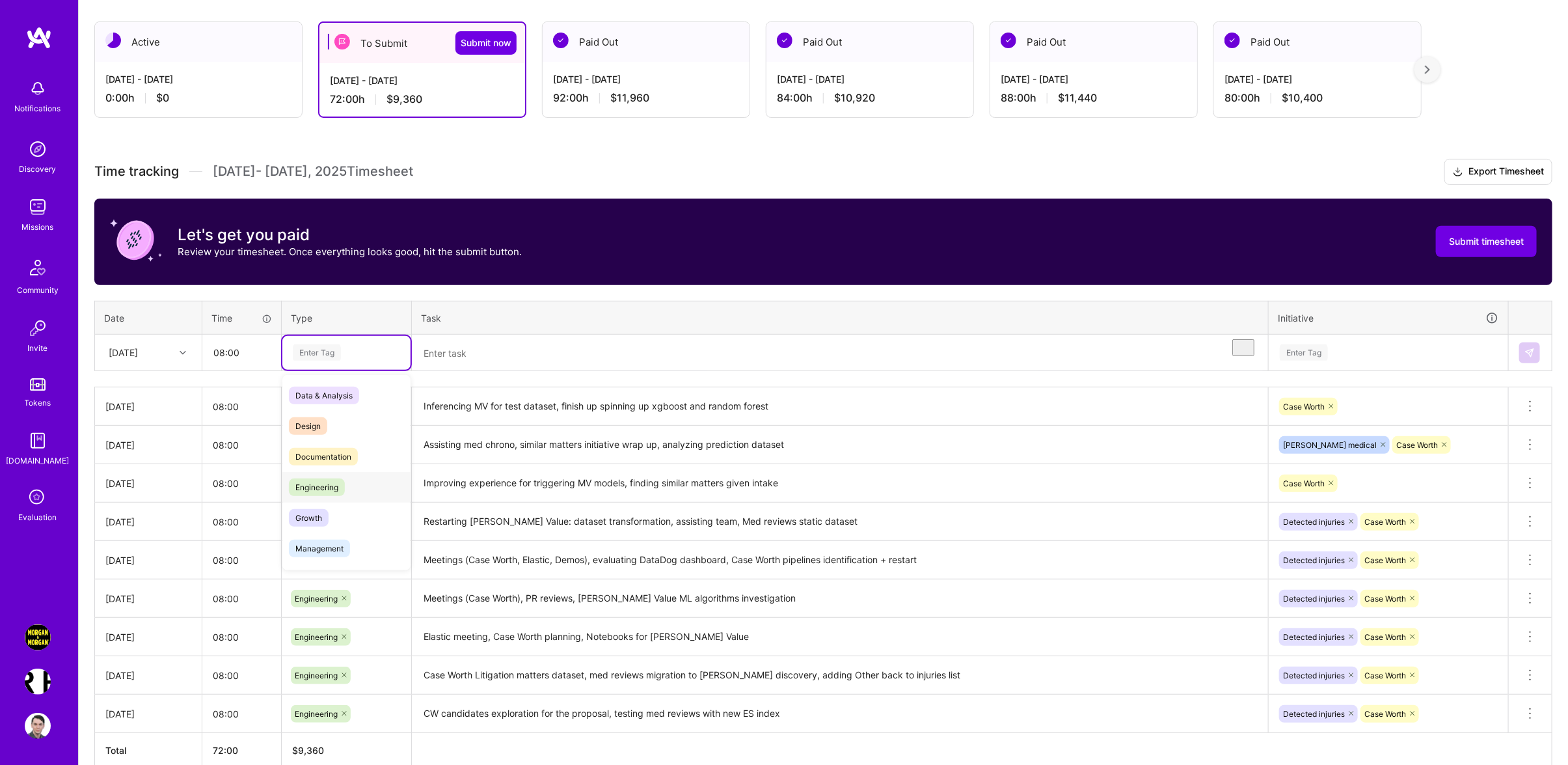
drag, startPoint x: 359, startPoint y: 503, endPoint x: 422, endPoint y: 446, distance: 85.0
click at [359, 503] on div "Engineering" at bounding box center [345, 487] width 128 height 30
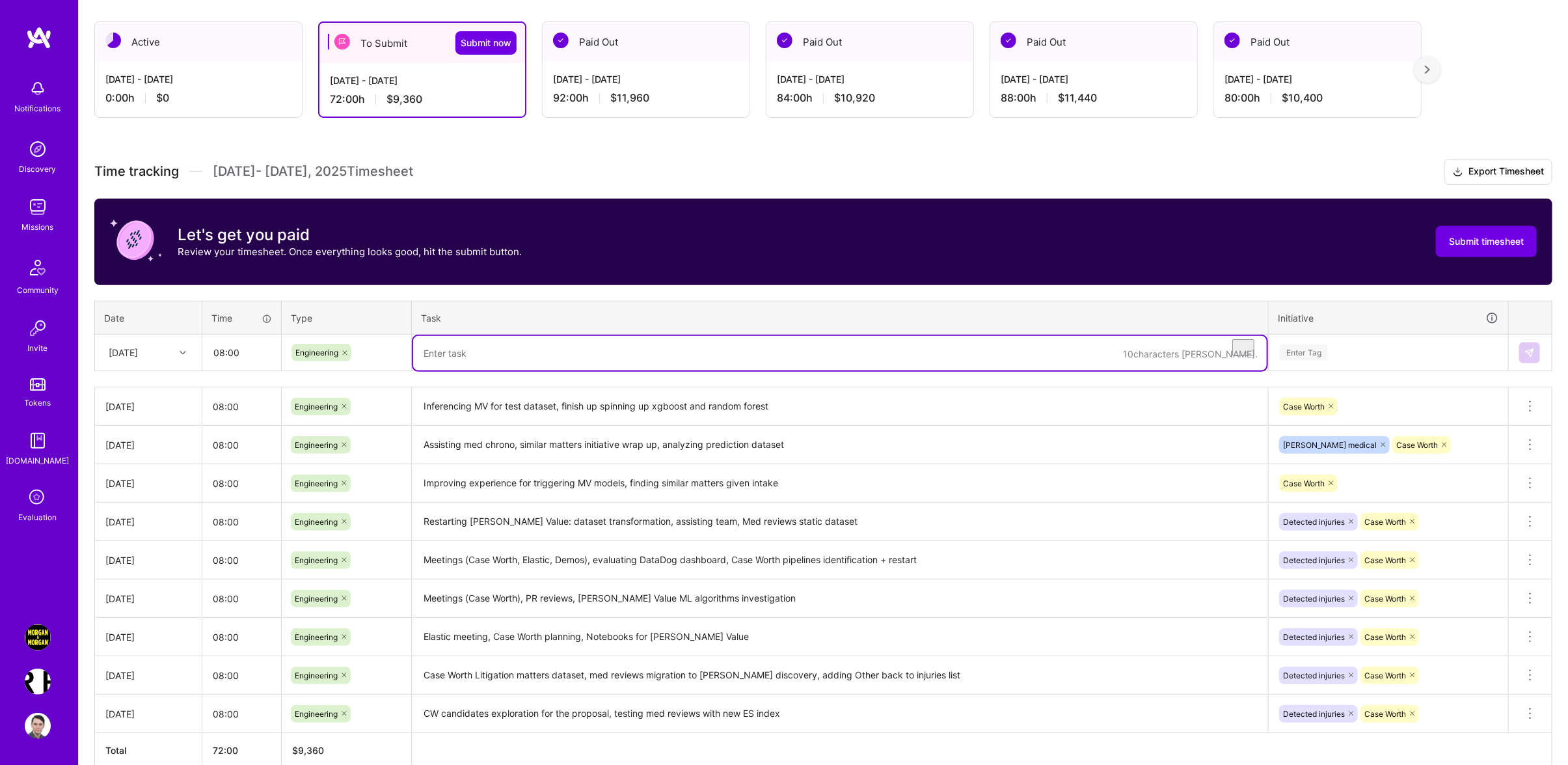
click at [504, 365] on textarea "To enrich screen reader interactions, please activate Accessibility in Grammarl…" at bounding box center [839, 353] width 854 height 34
type textarea "Addressing PR comments on med reviews, deployment of the service, similar matte…"
click at [1362, 369] on div "Enter Tag" at bounding box center [1388, 353] width 238 height 34
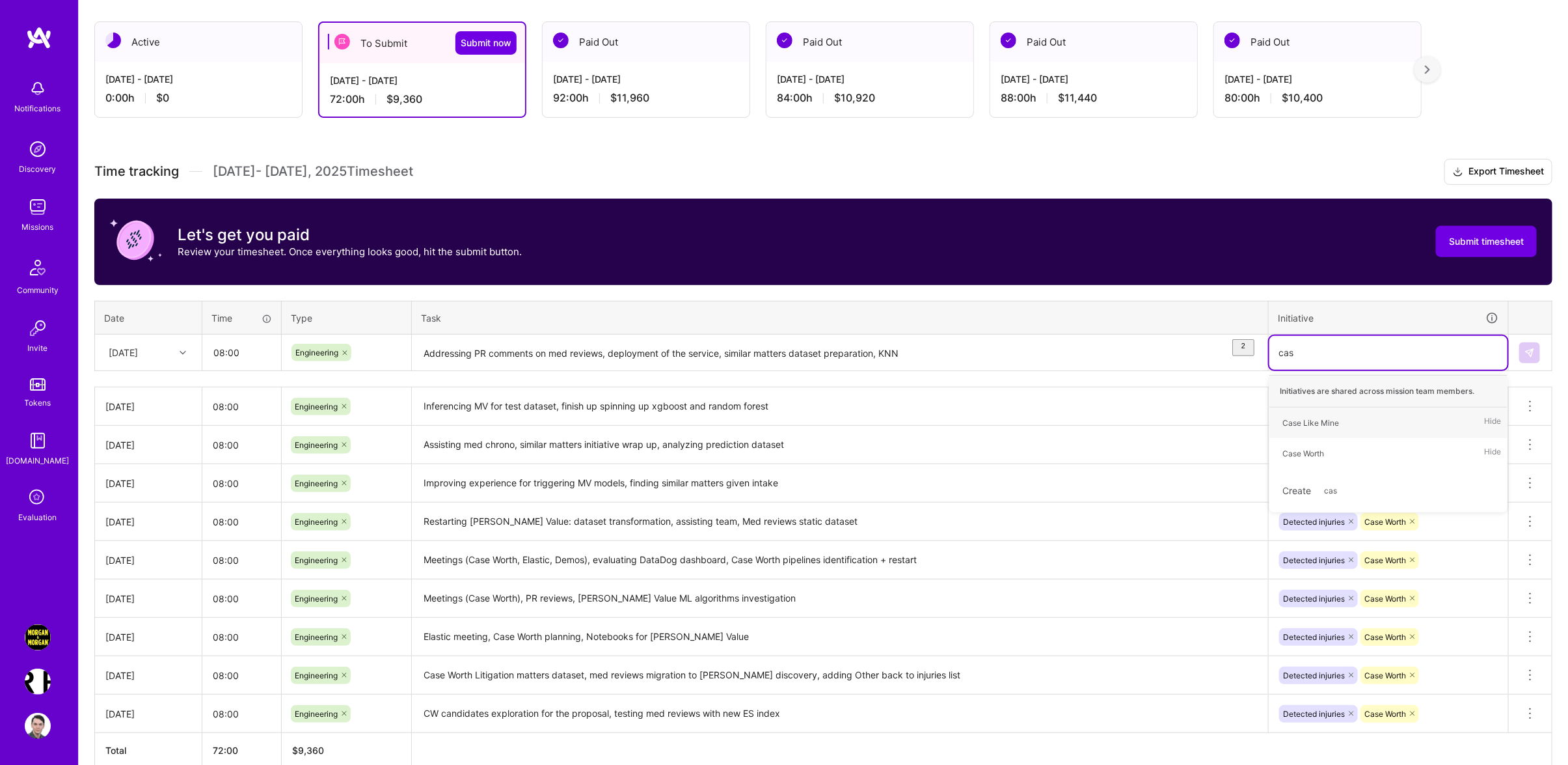
type input "case"
click at [1326, 458] on span "Case Worth" at bounding box center [1303, 453] width 55 height 18
type input "dete"
click at [1339, 430] on div "Detected injuries" at bounding box center [1313, 422] width 62 height 13
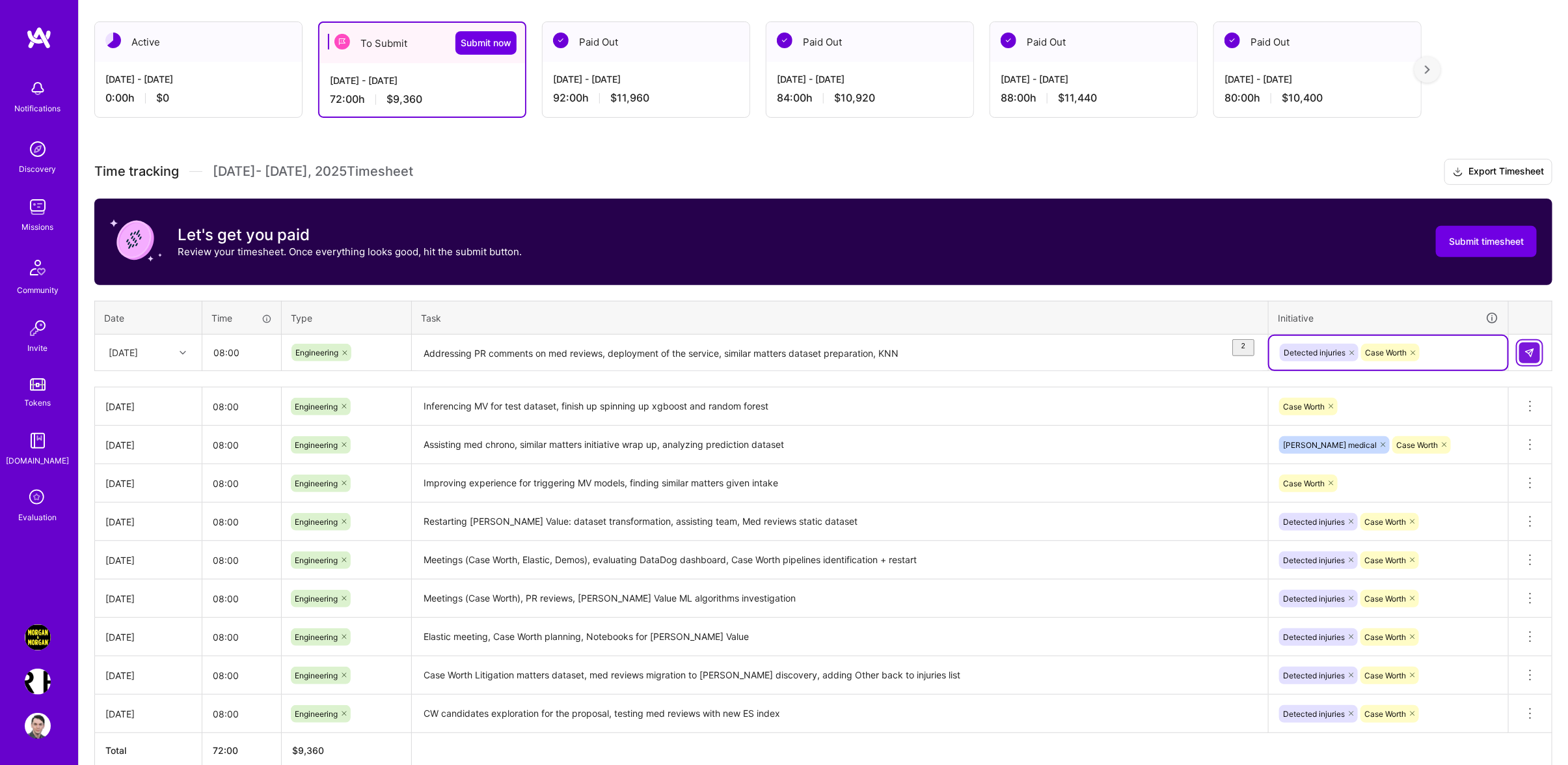
click at [1526, 358] on img at bounding box center [1529, 352] width 10 height 10
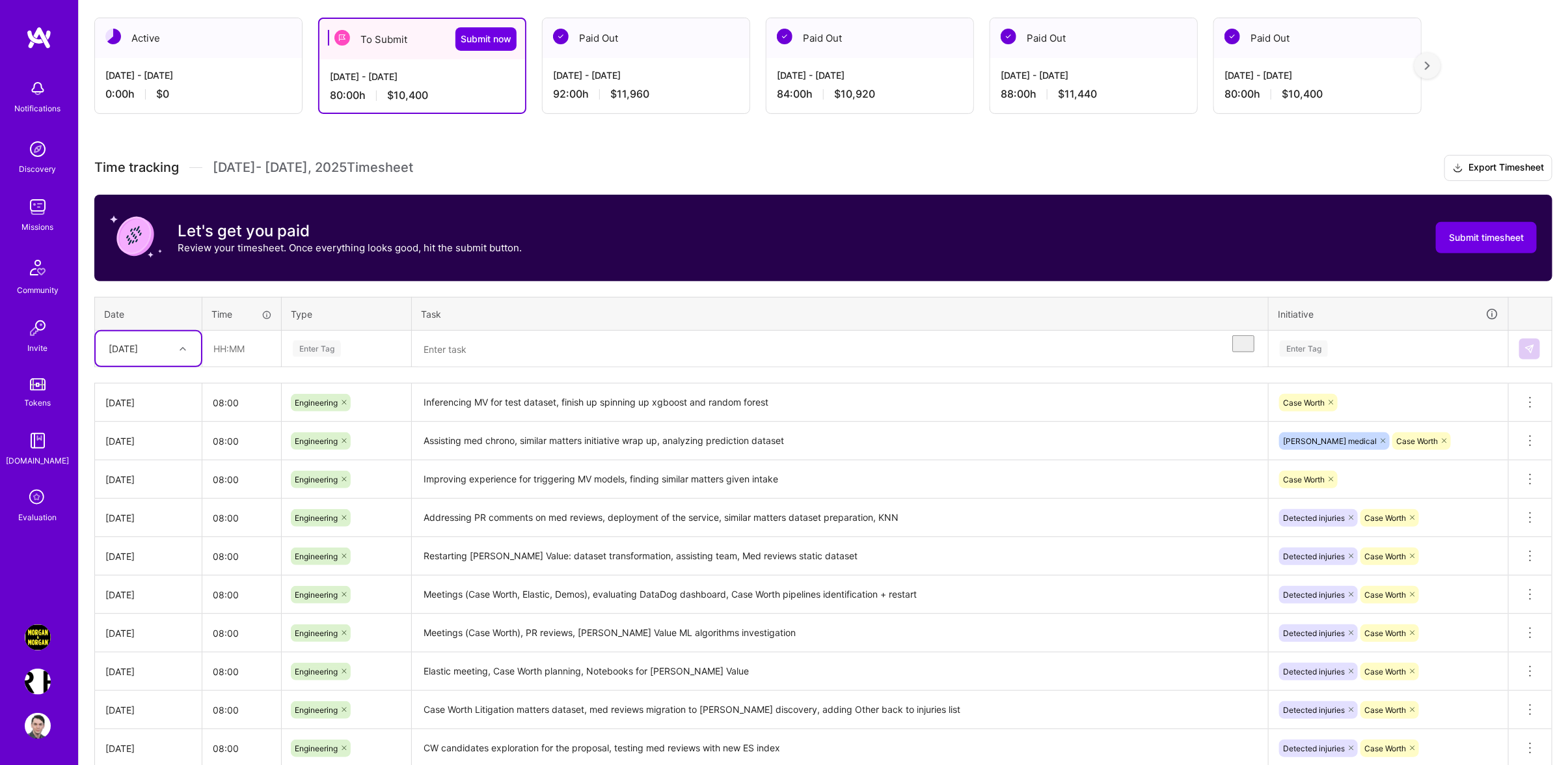
scroll to position [332, 0]
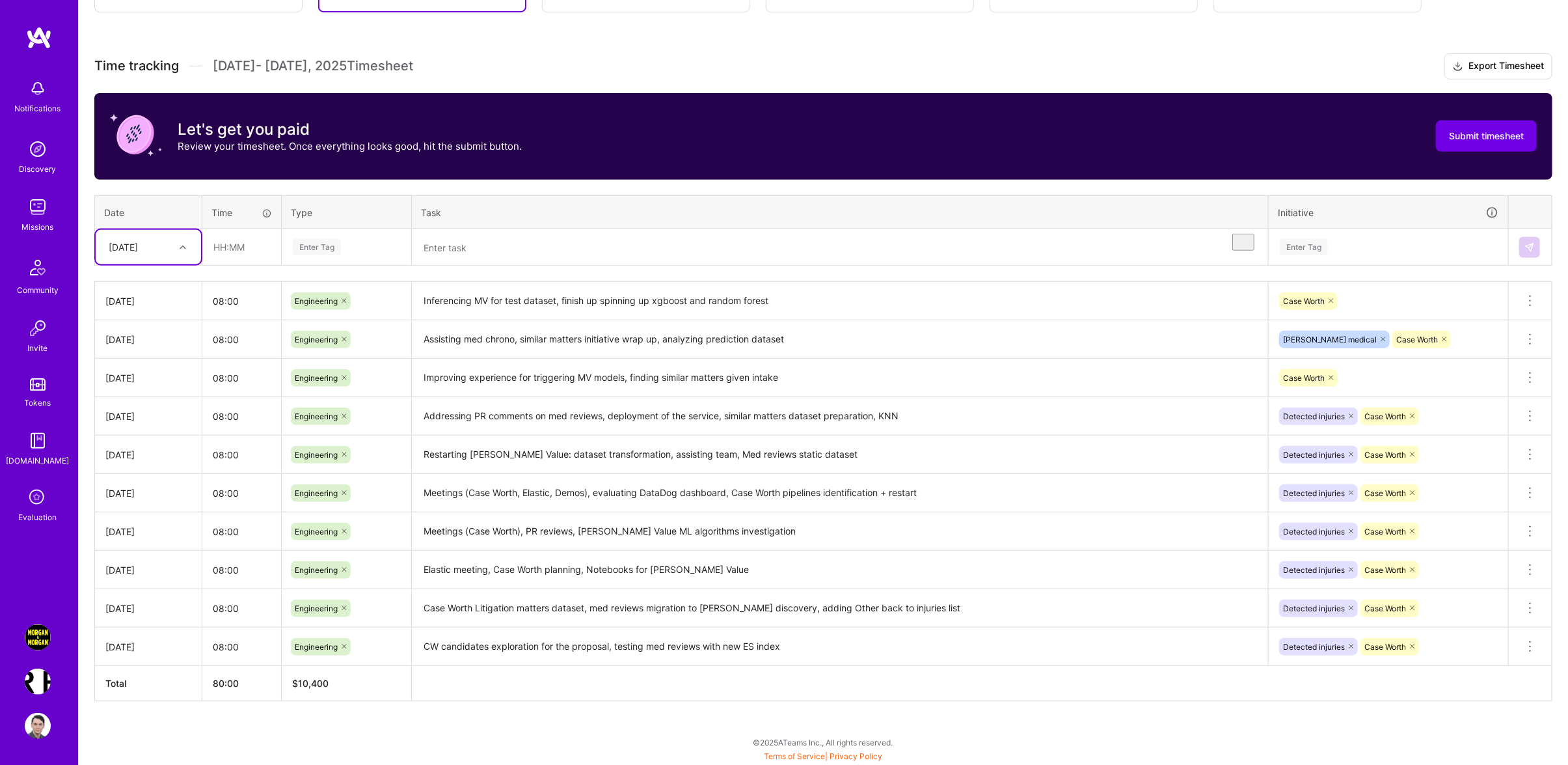
click at [138, 244] on div "[DATE]" at bounding box center [123, 247] width 29 height 13
click at [132, 375] on div "[DATE]" at bounding box center [148, 378] width 105 height 24
click at [266, 251] on input "text" at bounding box center [241, 247] width 78 height 34
drag, startPoint x: 254, startPoint y: 251, endPoint x: 86, endPoint y: 247, distance: 168.0
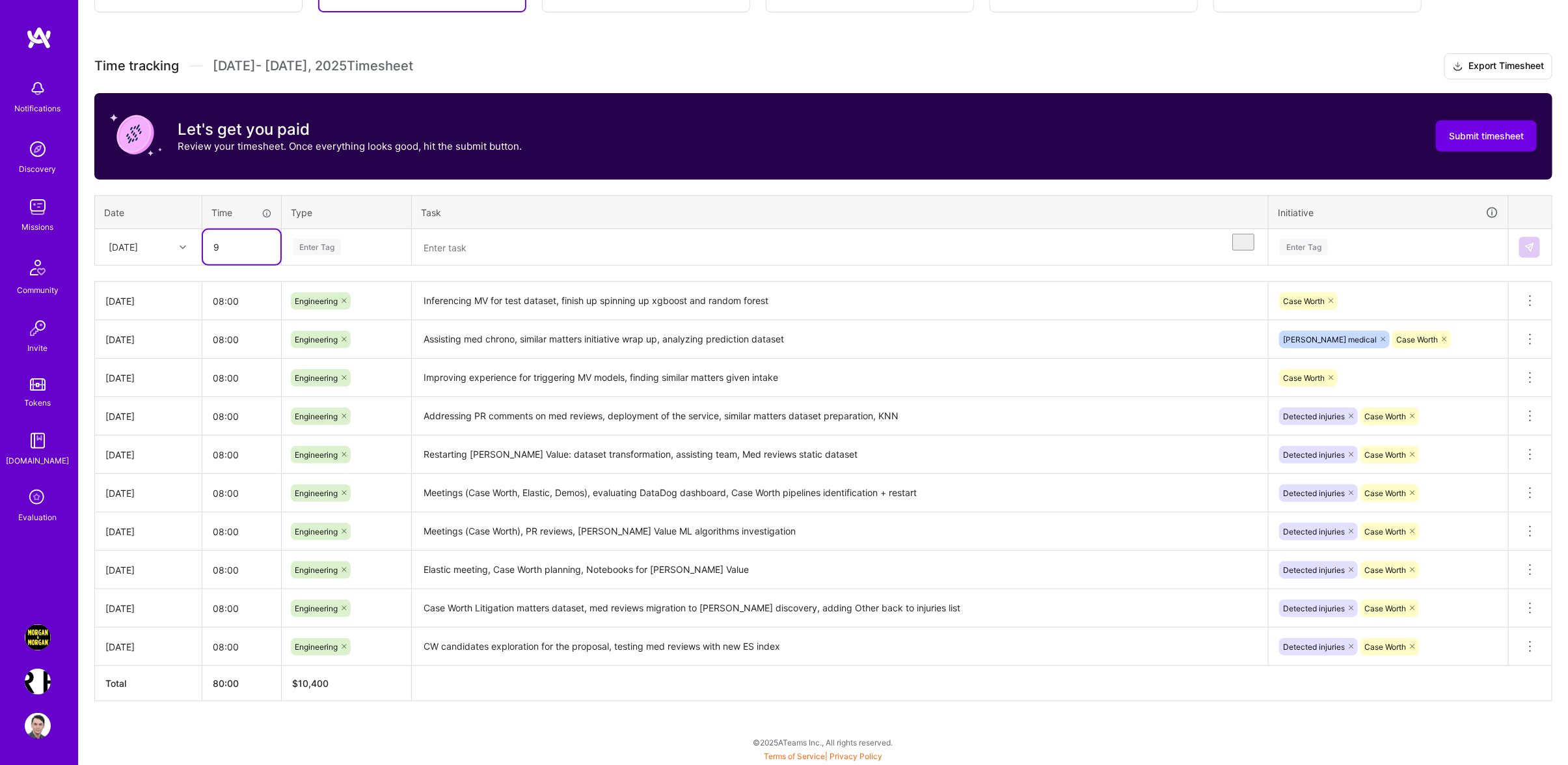
click at [203, 249] on input "9" at bounding box center [241, 247] width 78 height 34
type input "08:00"
click at [367, 275] on div "Time tracking [DATE] - [DATE] Timesheet Export Timesheet Let's get you paid Rev…" at bounding box center [823, 377] width 1457 height 648
click at [361, 273] on div "Time tracking [DATE] - [DATE] Timesheet Export Timesheet Let's get you paid Rev…" at bounding box center [823, 377] width 1457 height 648
click at [351, 260] on div "Enter Tag" at bounding box center [345, 247] width 128 height 34
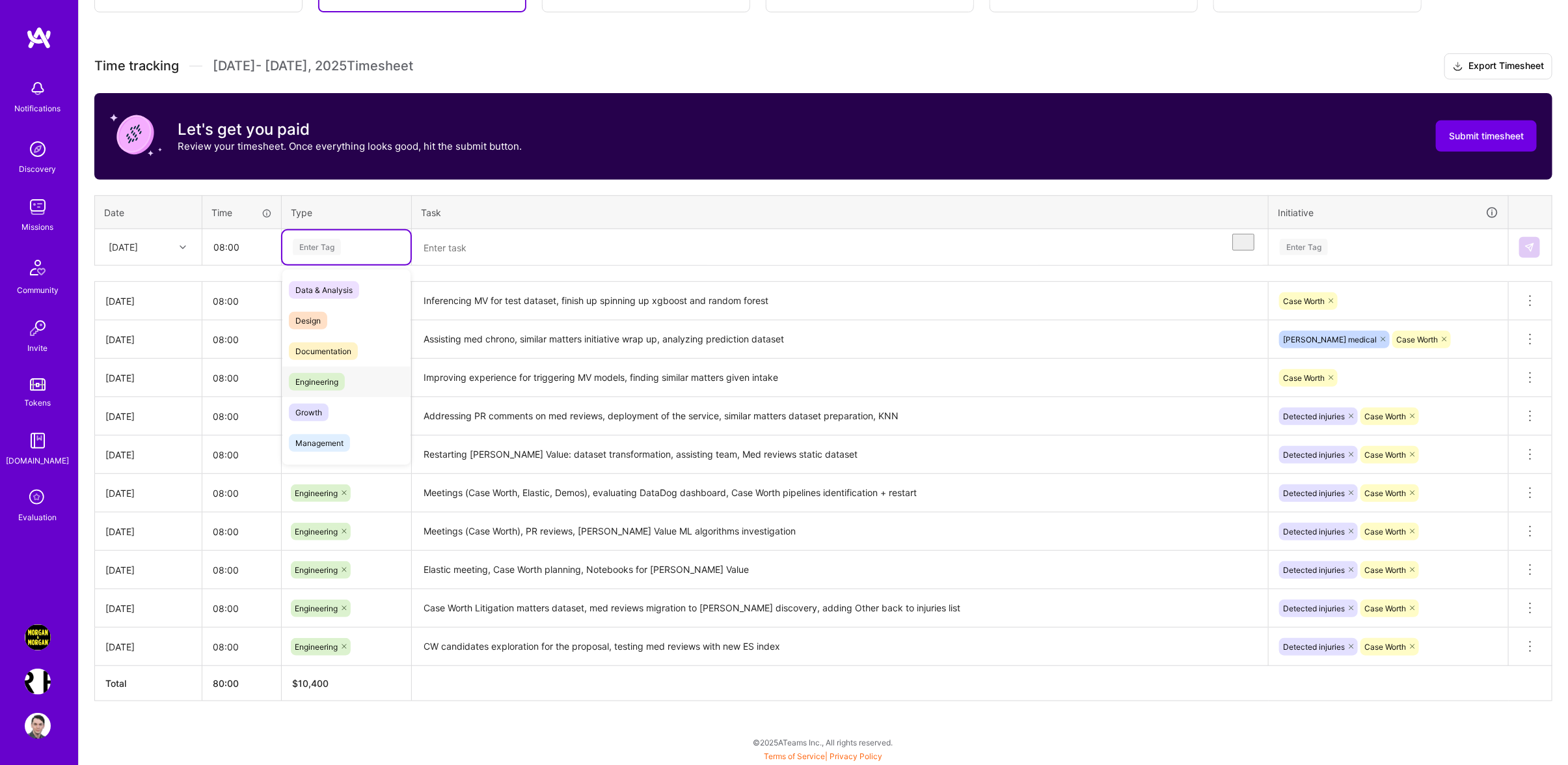
click at [347, 370] on div "Engineering" at bounding box center [345, 382] width 128 height 30
click at [567, 195] on div "Time tracking [DATE] - [DATE] Timesheet Export Timesheet Let's get you paid Rev…" at bounding box center [823, 377] width 1457 height 648
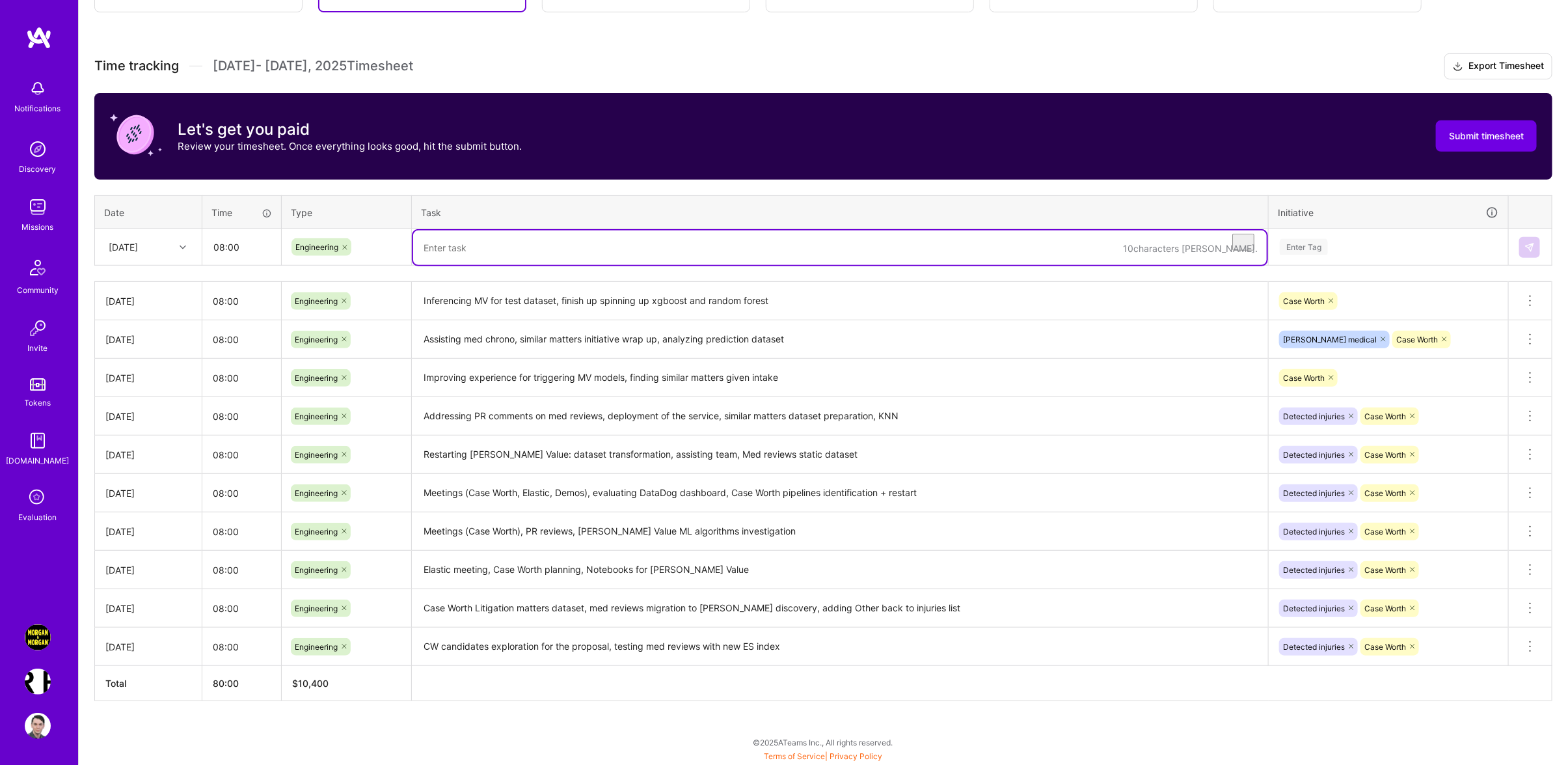
click at [467, 241] on textarea "To enrich screen reader interactions, please activate Accessibility in Grammarl…" at bounding box center [839, 247] width 854 height 34
click at [731, 258] on textarea "Meetings around case worth," at bounding box center [839, 247] width 854 height 34
type textarea "Meetings around case worth, exploring case like mine, similar matters weighting"
click at [1348, 255] on div "Enter Tag" at bounding box center [1388, 246] width 220 height 16
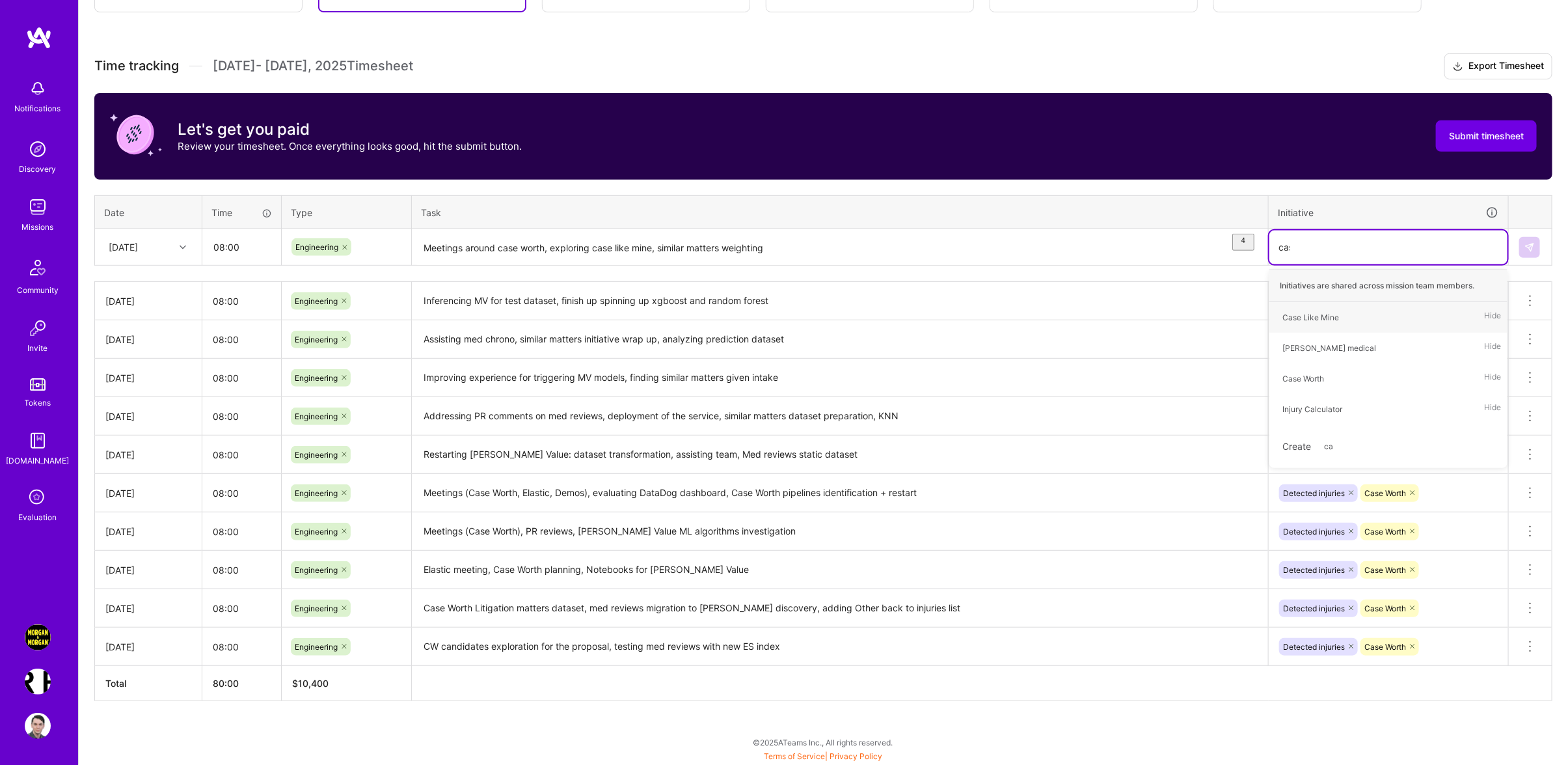
type input "case"
click at [1308, 348] on div "Case Worth" at bounding box center [1303, 347] width 42 height 13
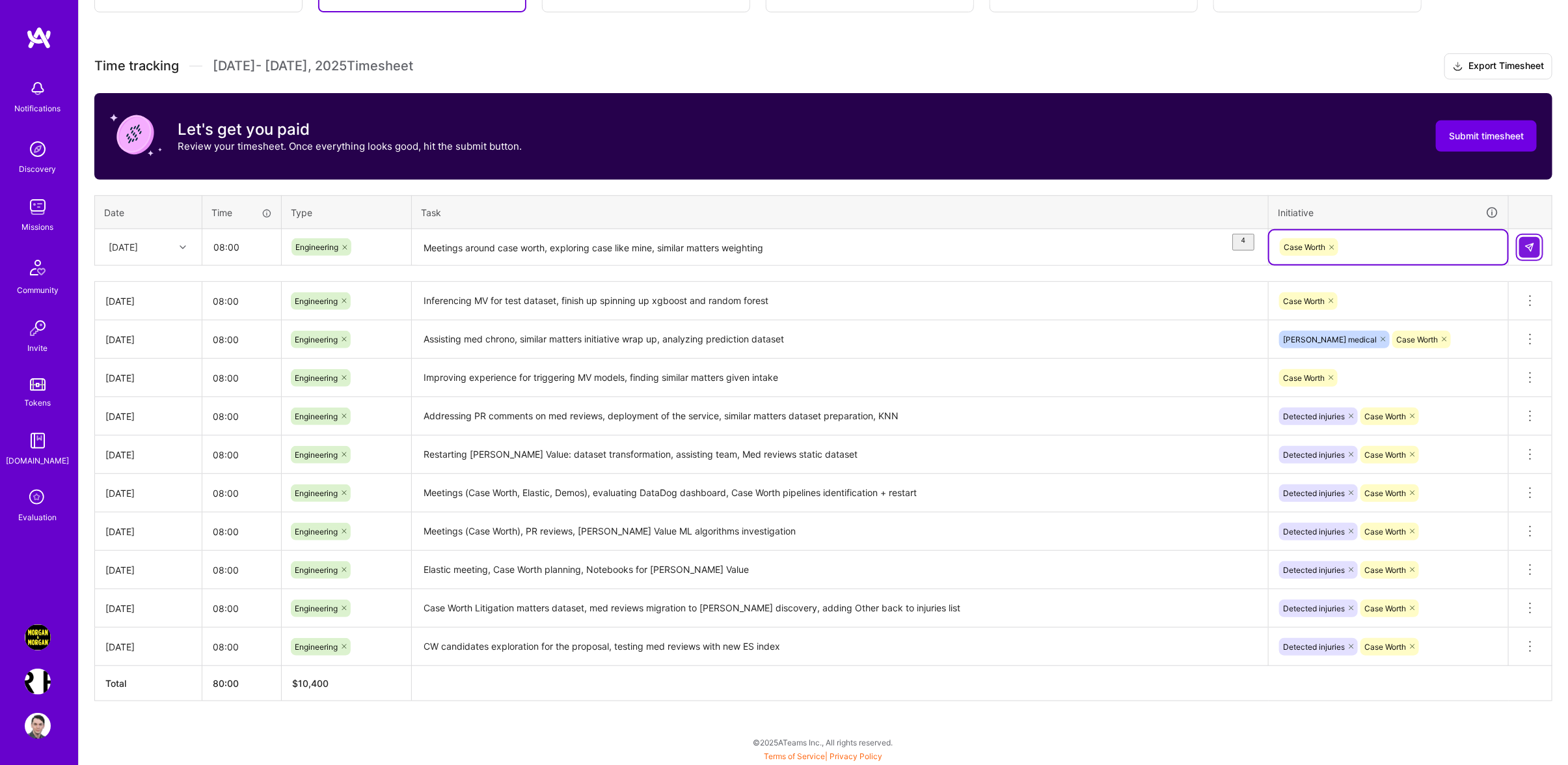
click at [1532, 251] on img at bounding box center [1529, 247] width 10 height 10
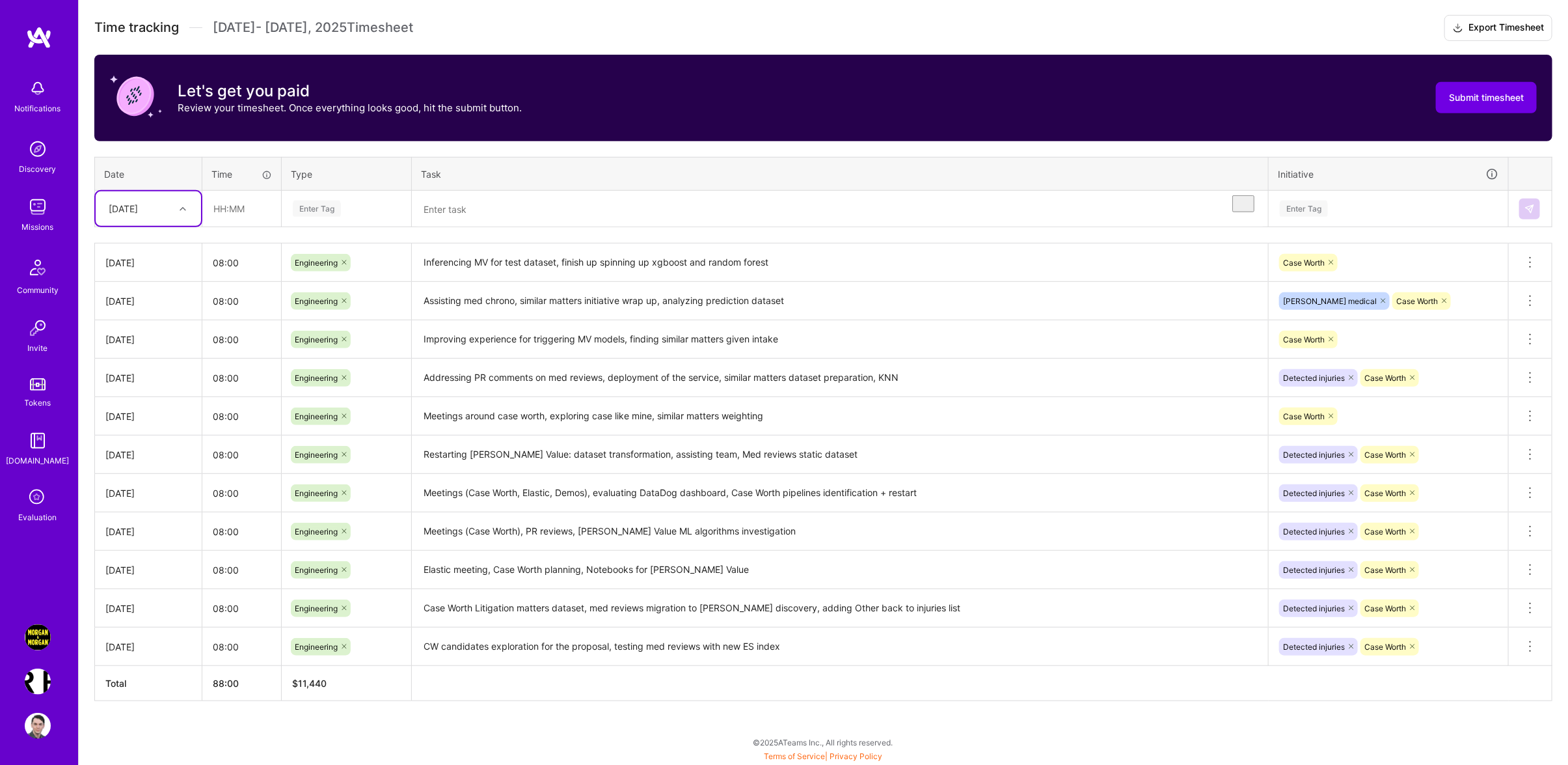
scroll to position [232, 0]
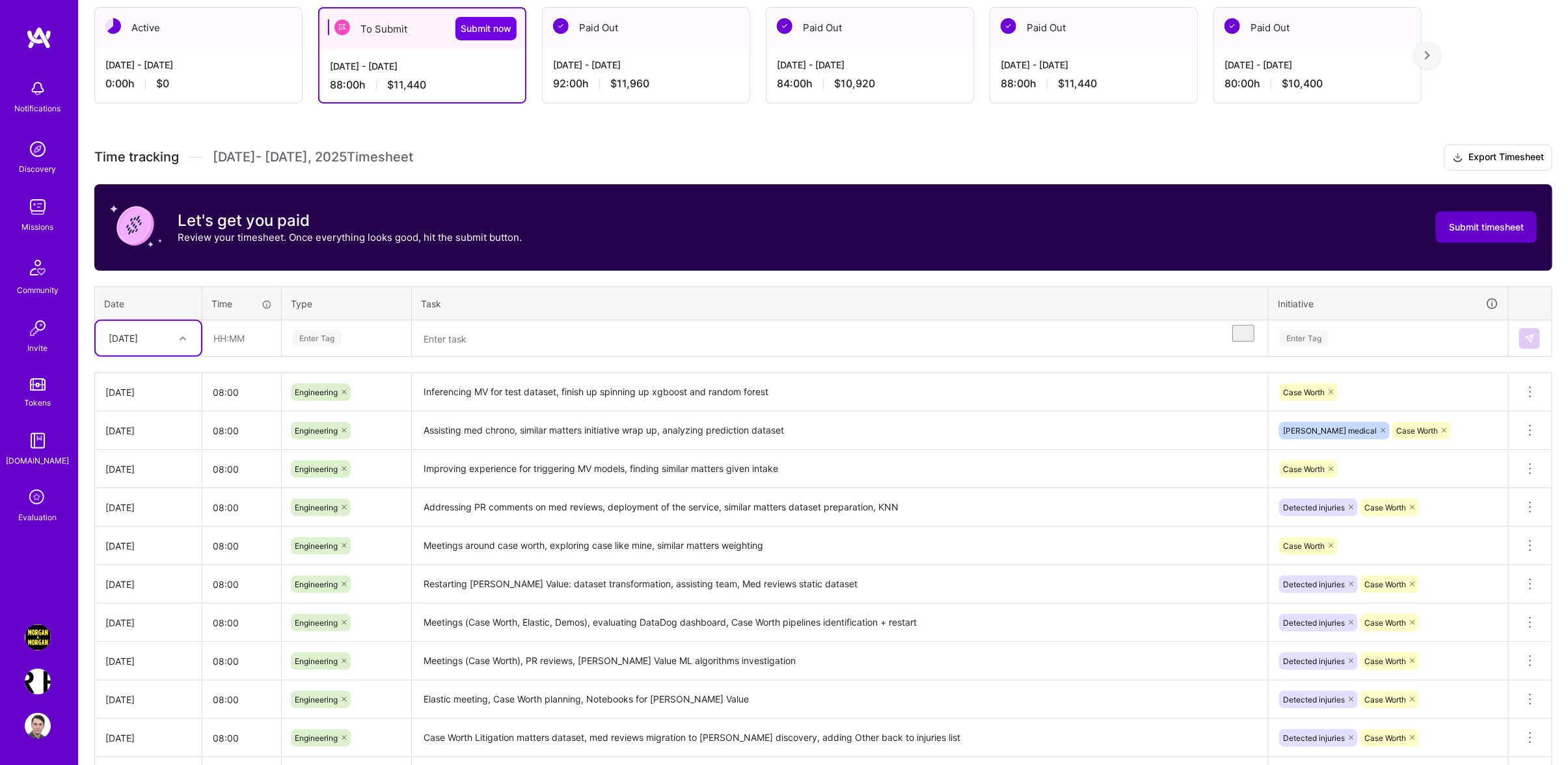
click at [1525, 234] on button "Submit timesheet" at bounding box center [1486, 226] width 101 height 31
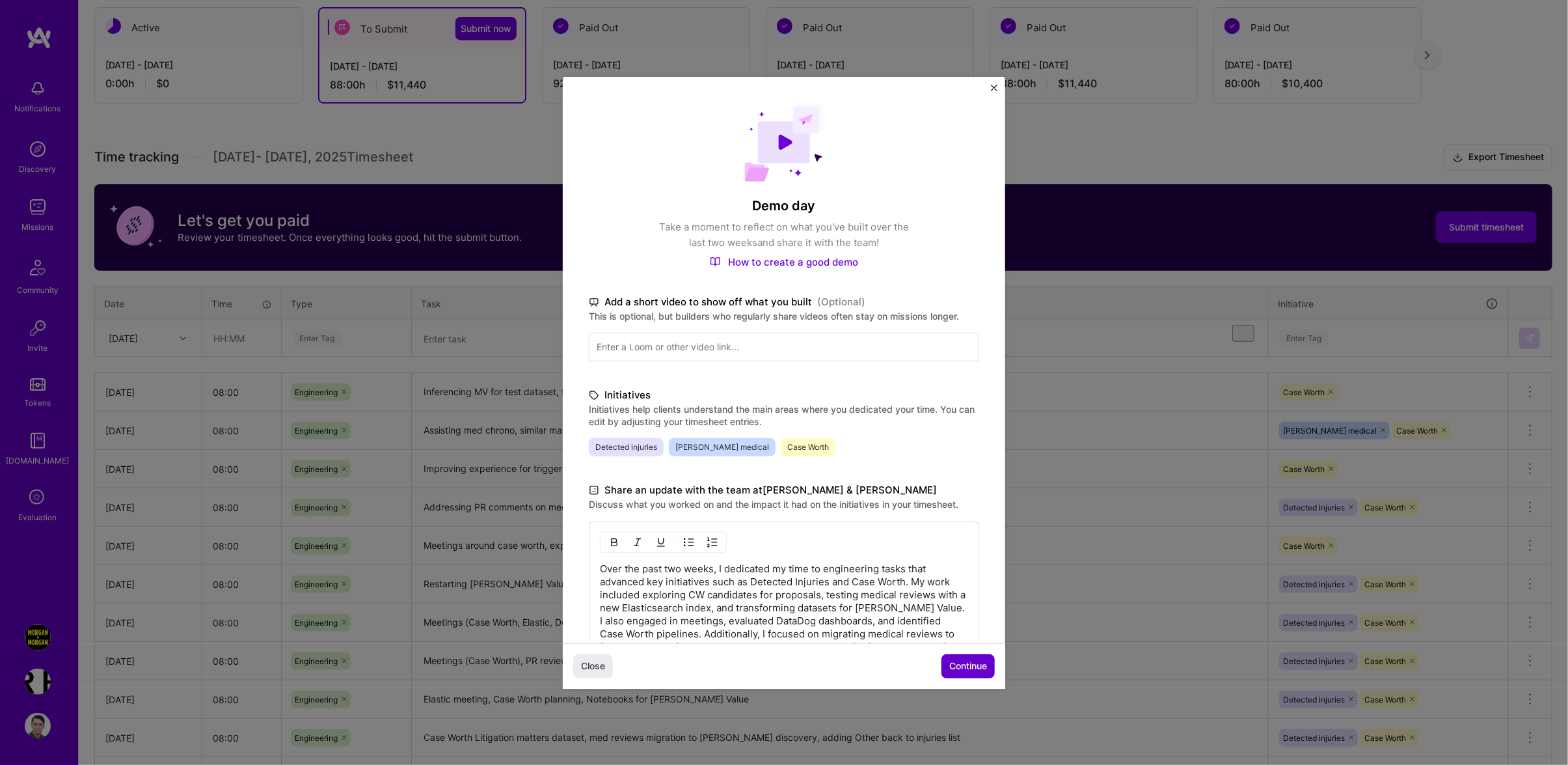
click at [956, 654] on button "Continue" at bounding box center [968, 666] width 53 height 24
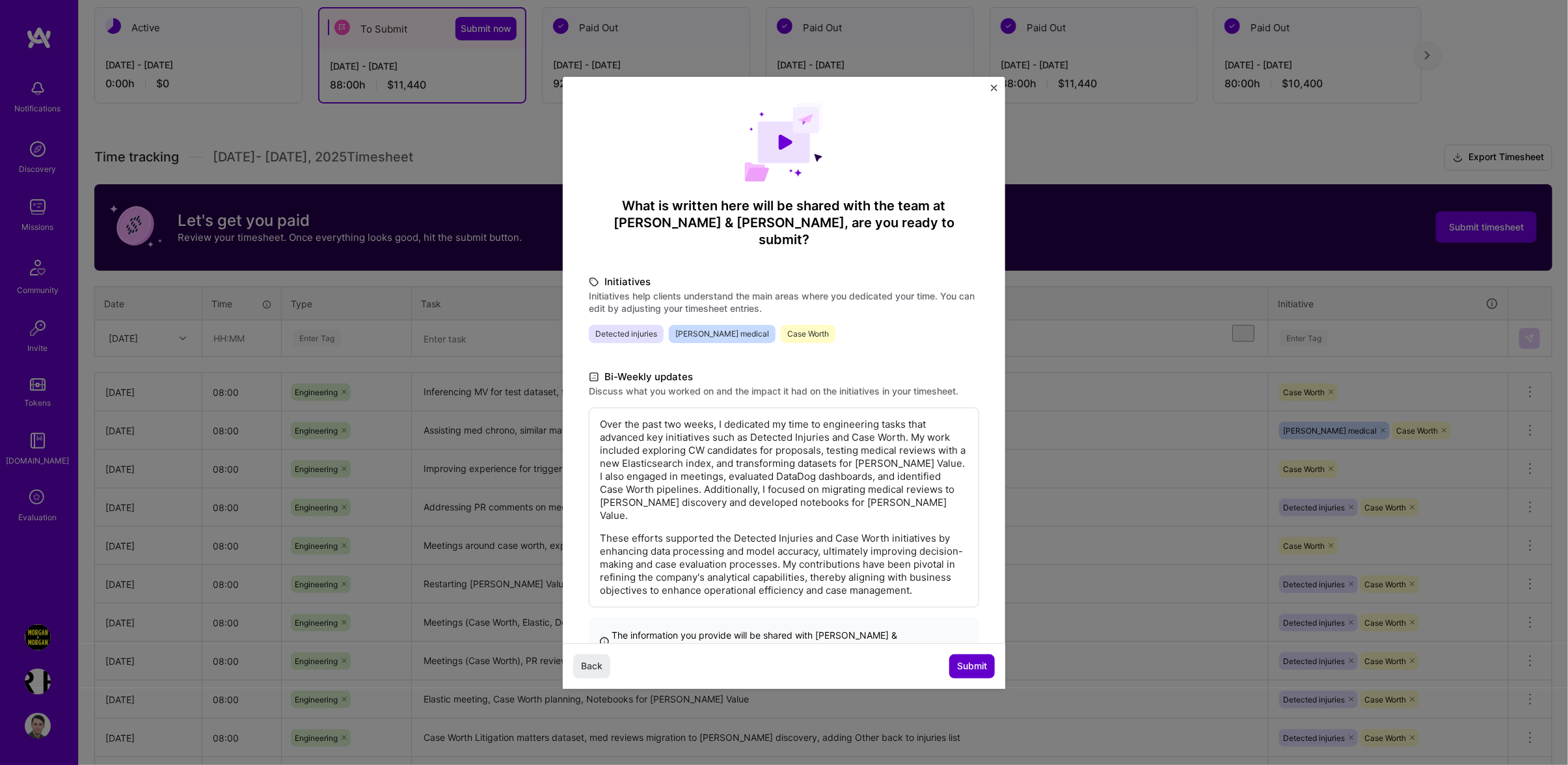
click at [956, 654] on button "Submit" at bounding box center [972, 666] width 45 height 24
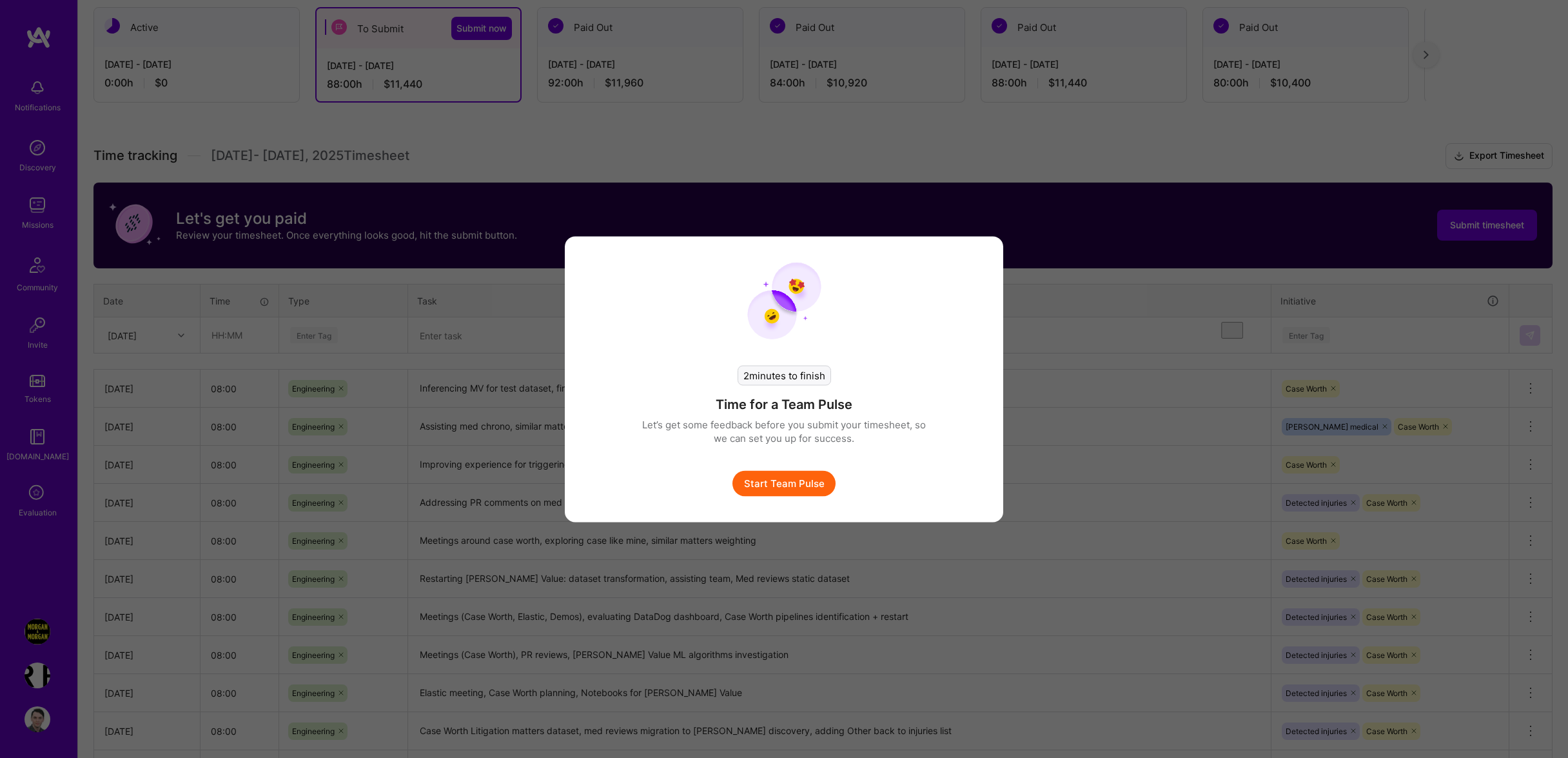
click at [806, 483] on button "Start Team Pulse" at bounding box center [784, 482] width 103 height 25
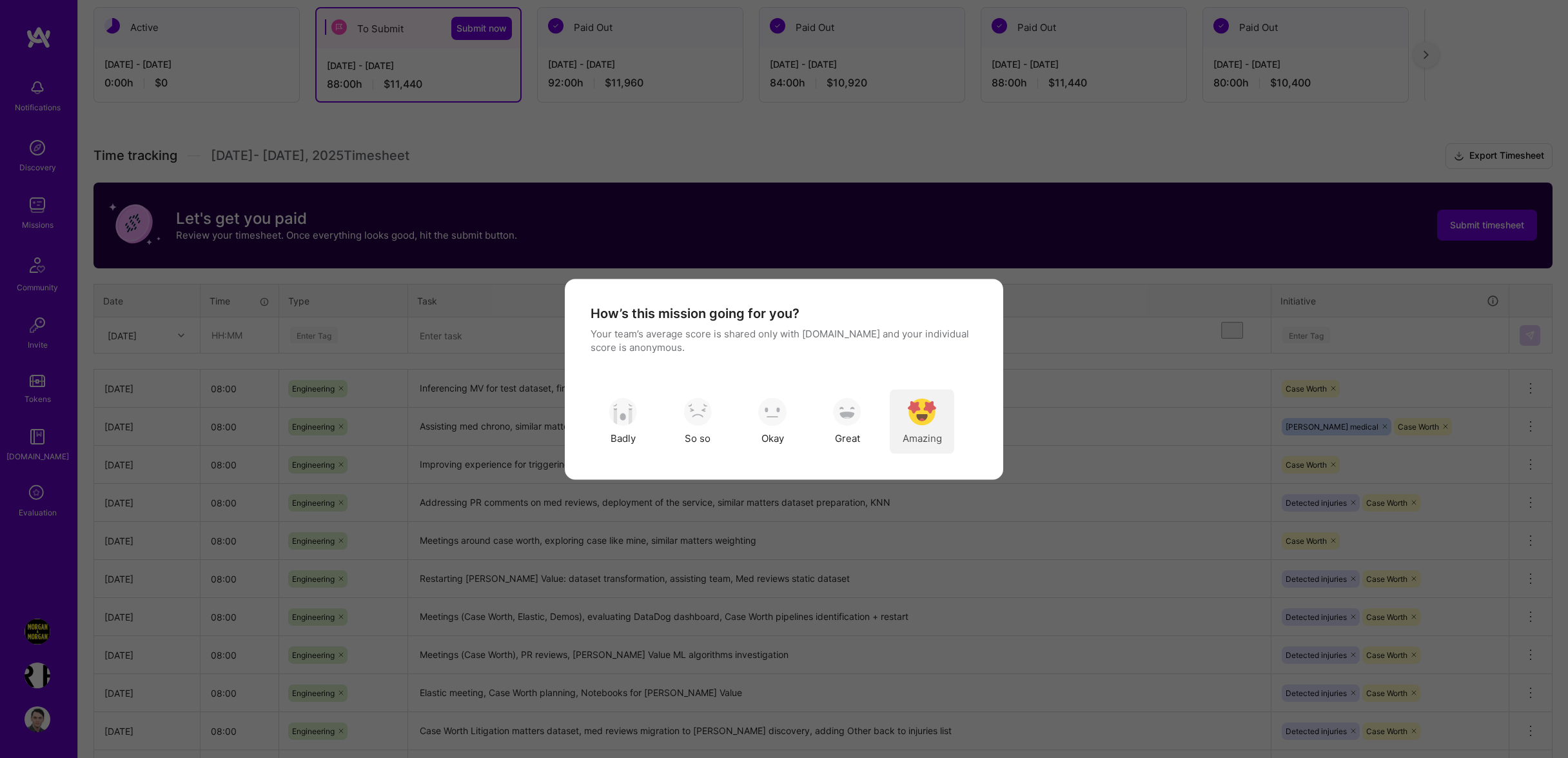
click at [916, 392] on div "Amazing" at bounding box center [922, 420] width 65 height 65
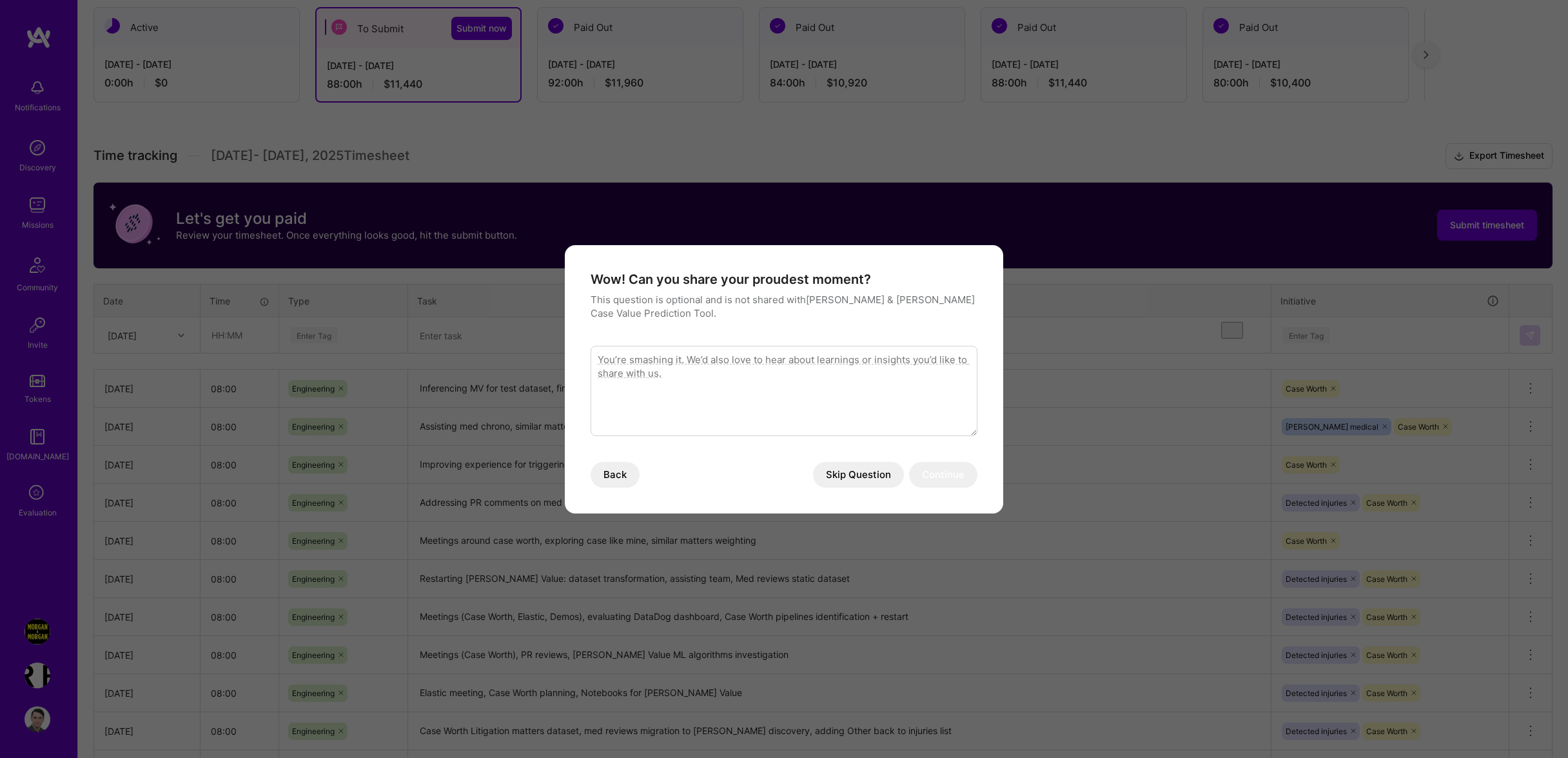
click at [867, 479] on button "Skip Question" at bounding box center [858, 474] width 91 height 25
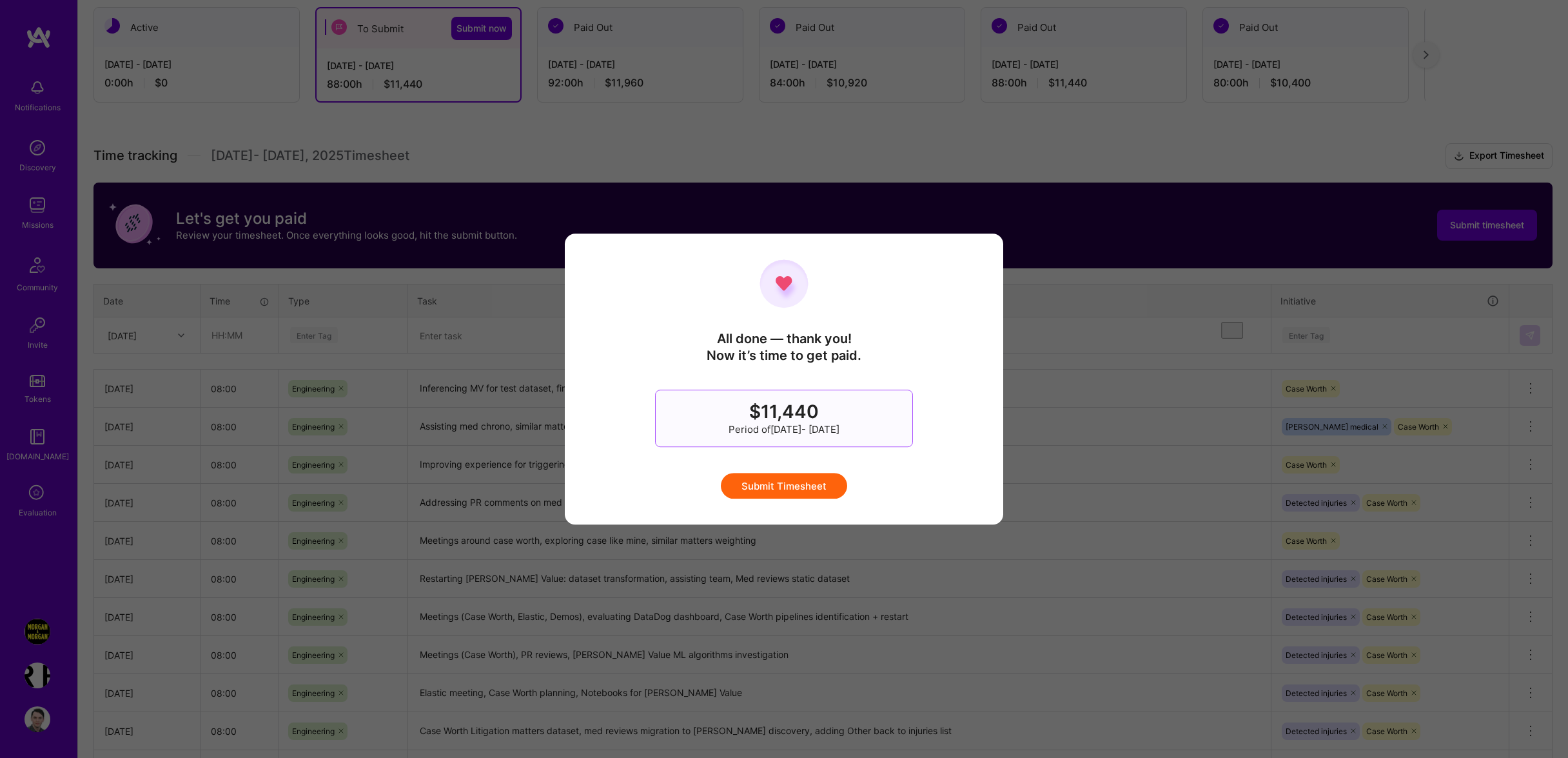
click at [813, 483] on button "Submit Timesheet" at bounding box center [783, 485] width 127 height 25
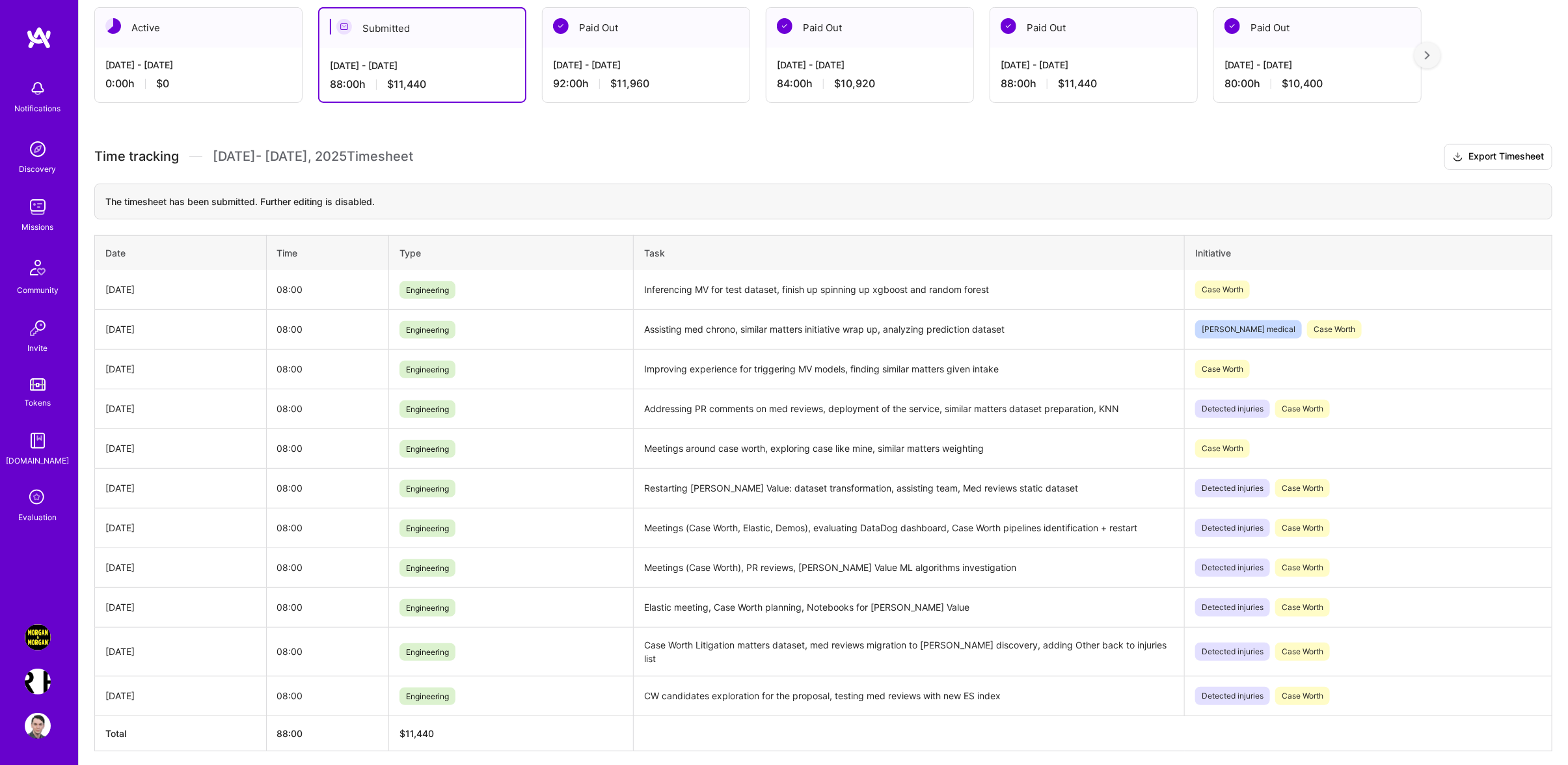
click at [36, 689] on img at bounding box center [37, 681] width 26 height 26
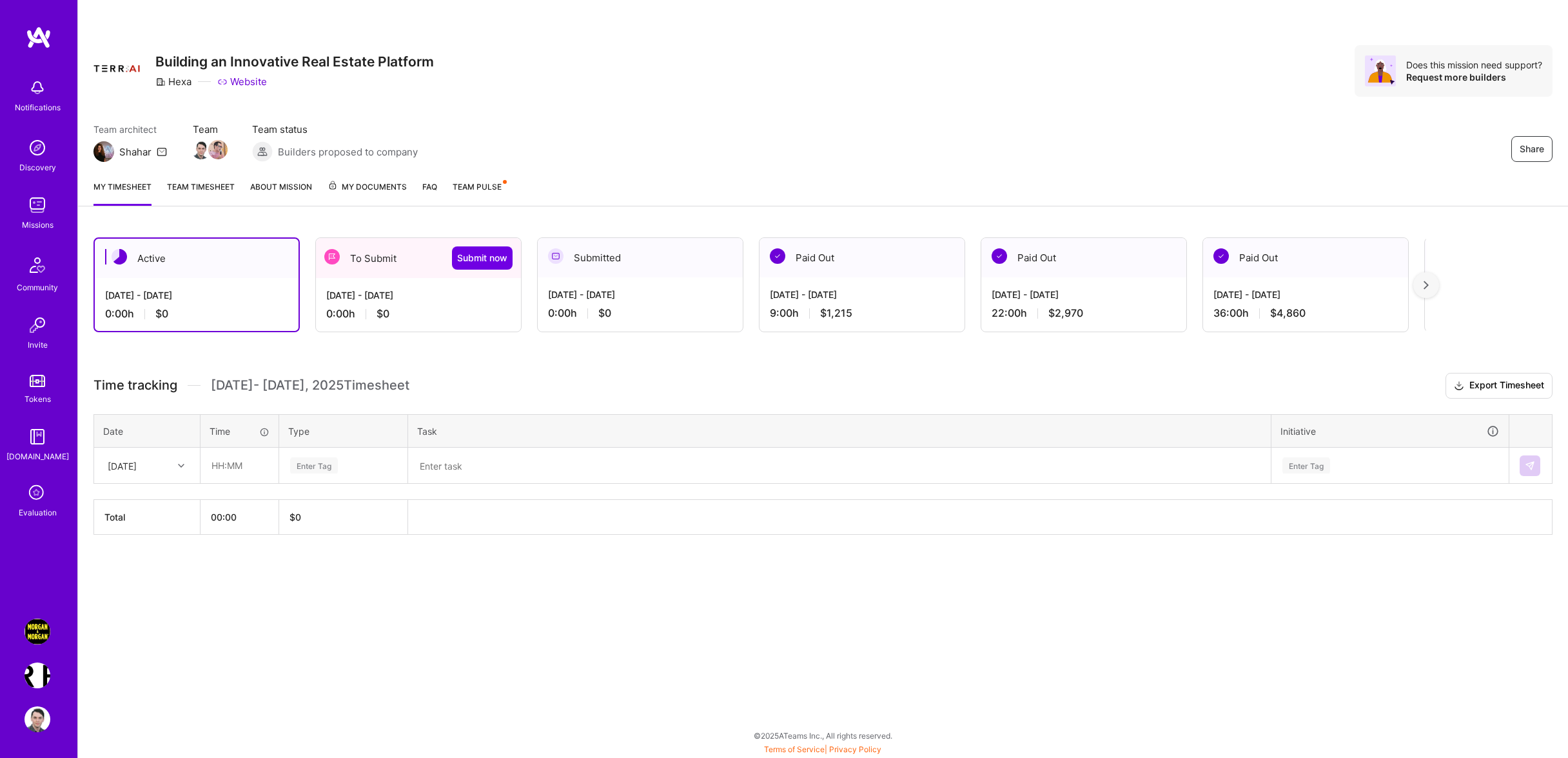
click at [411, 281] on div "[DATE] - [DATE] 0:00 h $0" at bounding box center [418, 304] width 205 height 53
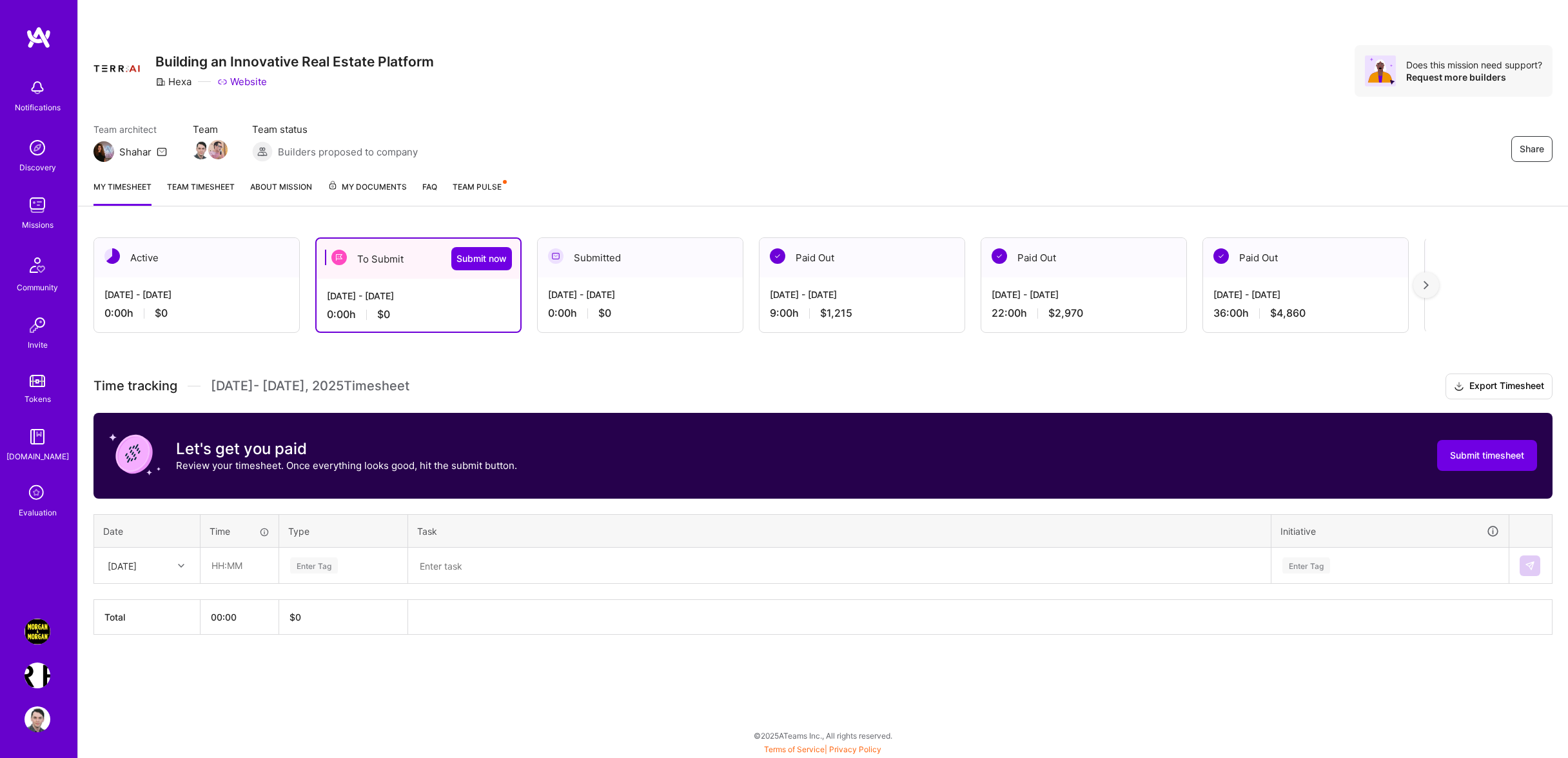
click at [128, 572] on div "[DATE]" at bounding box center [122, 565] width 29 height 13
click at [494, 244] on div "To Submit Submit now" at bounding box center [417, 258] width 204 height 40
click at [490, 257] on span "Submit now" at bounding box center [482, 259] width 51 height 13
click at [497, 258] on span "Submit now" at bounding box center [482, 259] width 51 height 13
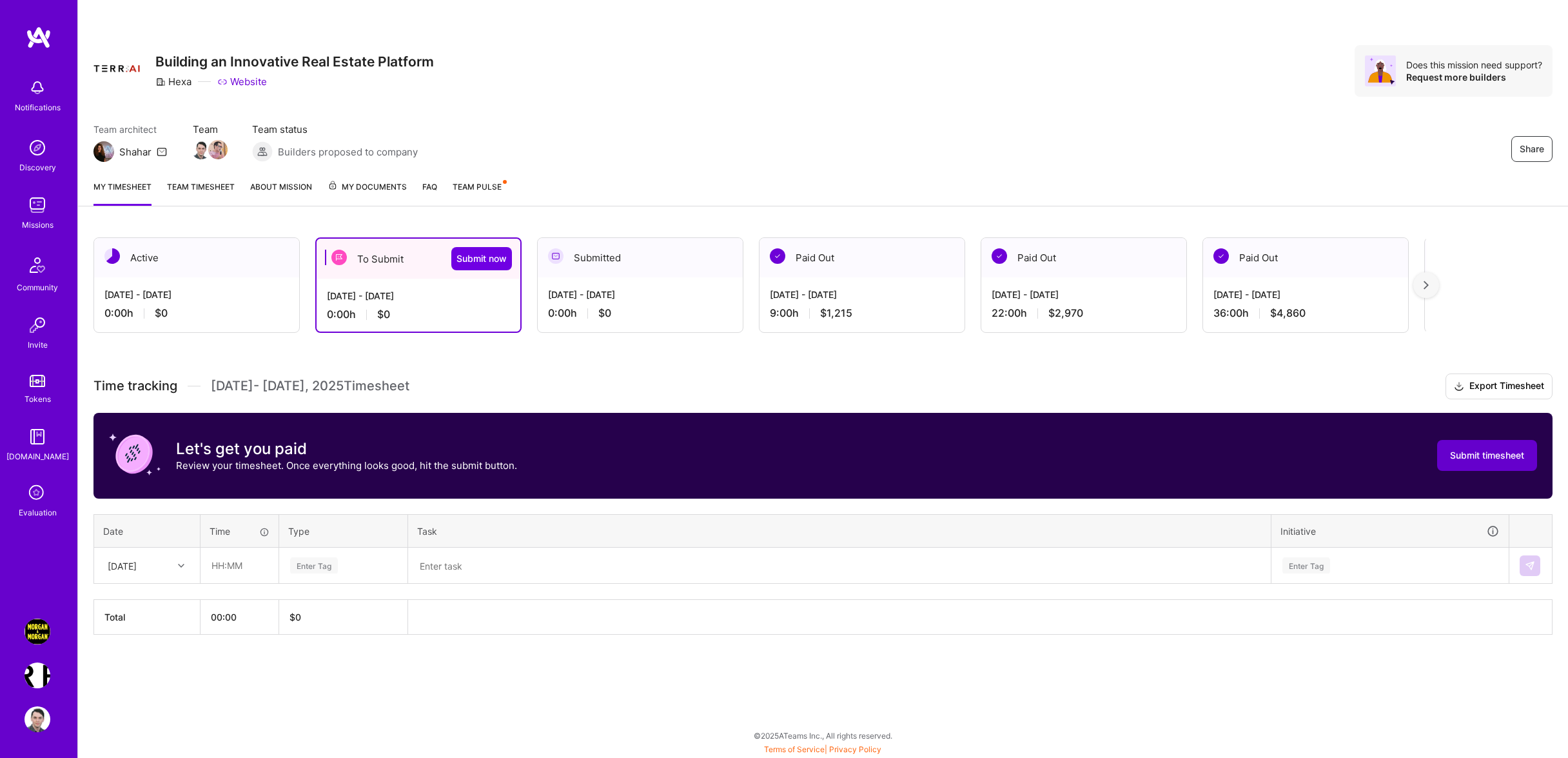
click at [1493, 462] on span "Submit timesheet" at bounding box center [1486, 455] width 74 height 13
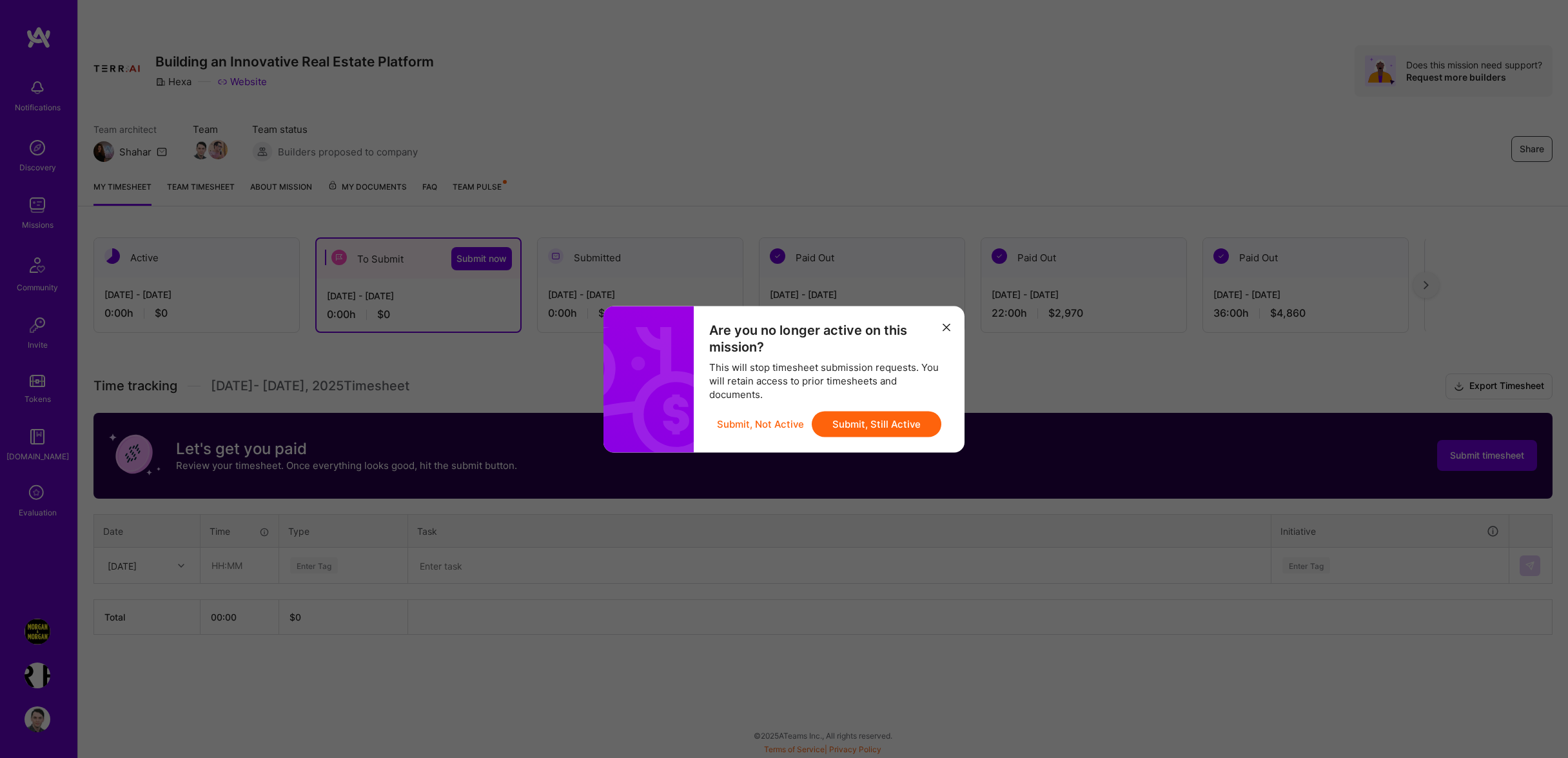
click at [831, 426] on button "Submit, Still Active" at bounding box center [876, 423] width 129 height 25
